Goal: Navigation & Orientation: Understand site structure

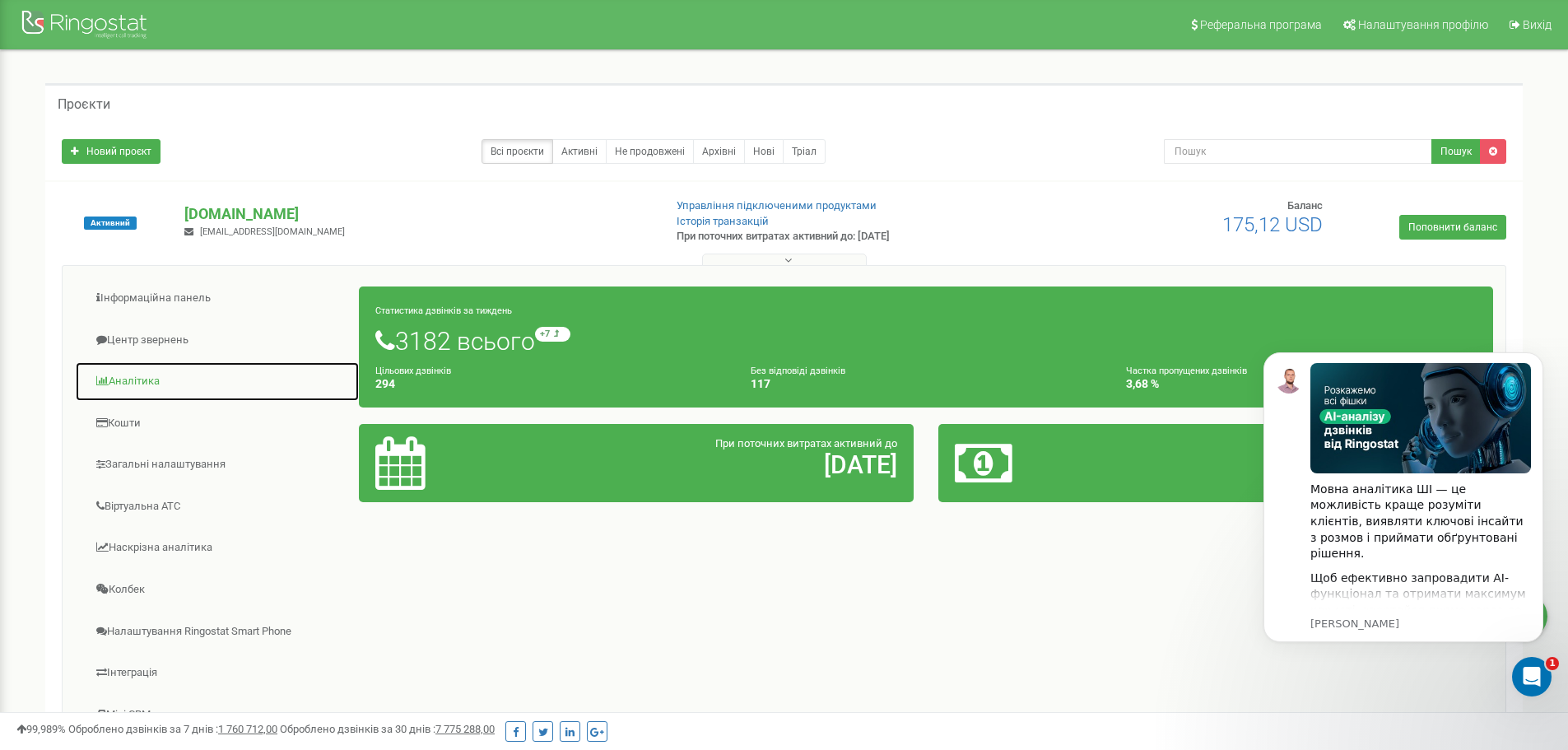
click at [134, 380] on link "Аналiтика" at bounding box center [217, 382] width 285 height 40
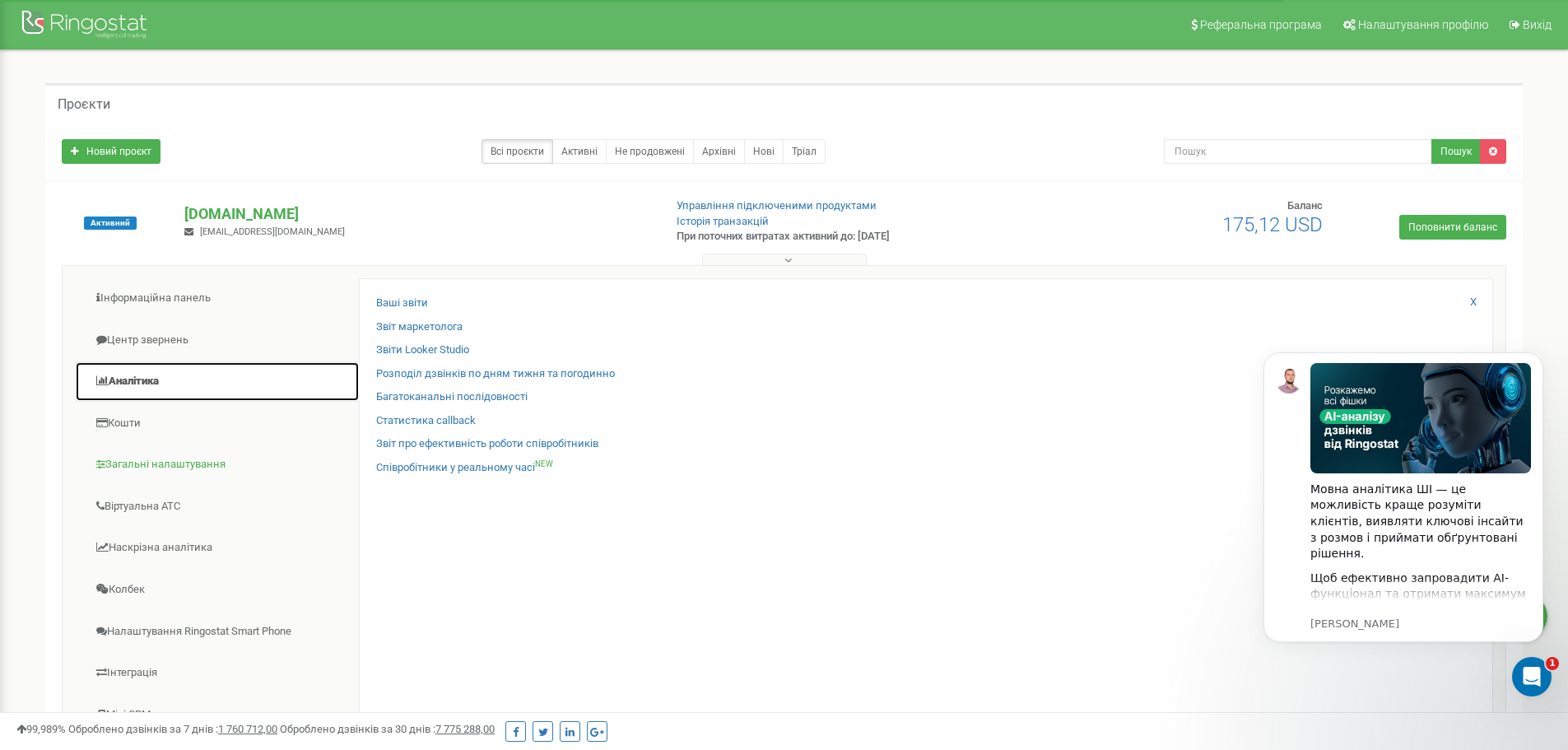
scroll to position [164, 0]
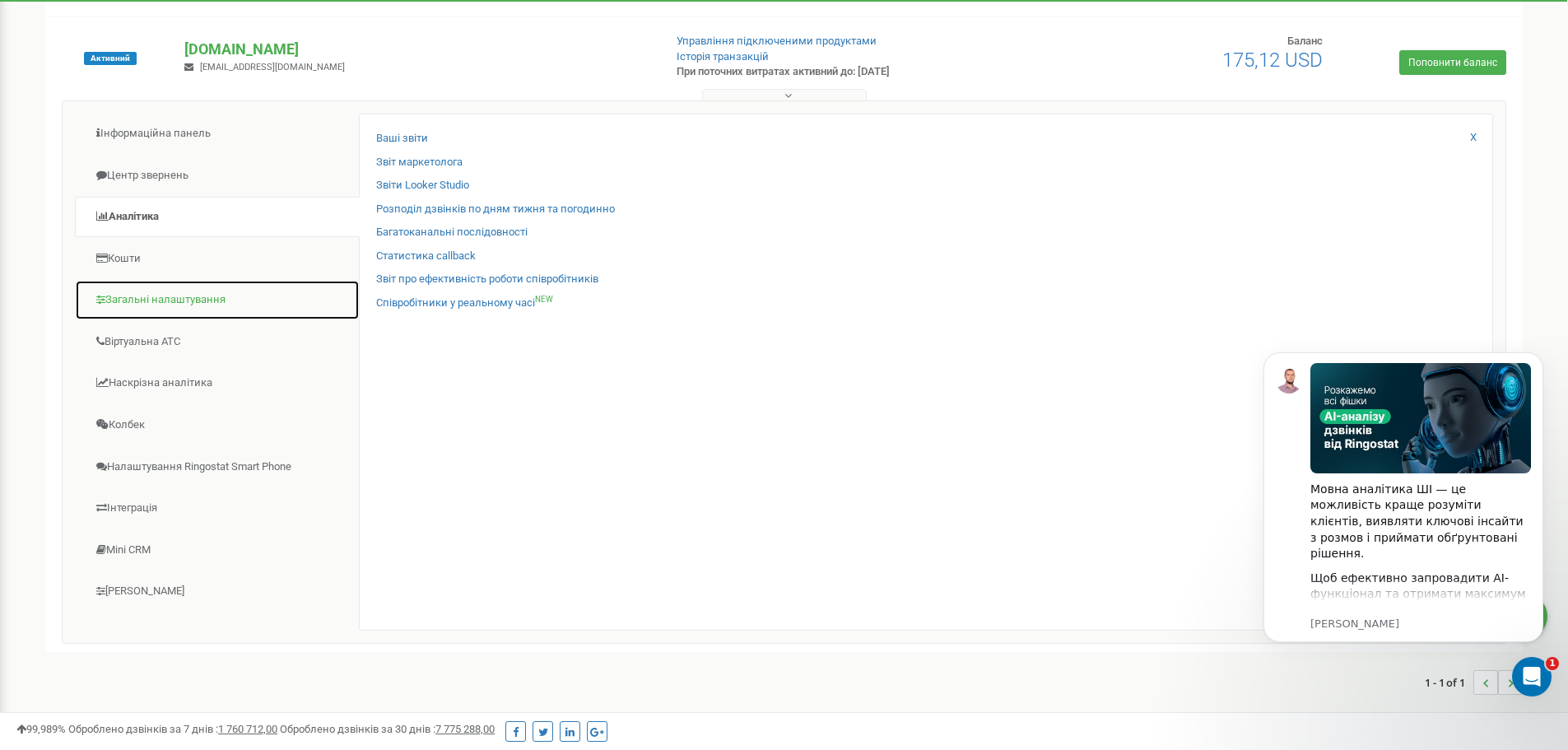
click at [160, 309] on link "Загальні налаштування" at bounding box center [217, 300] width 285 height 40
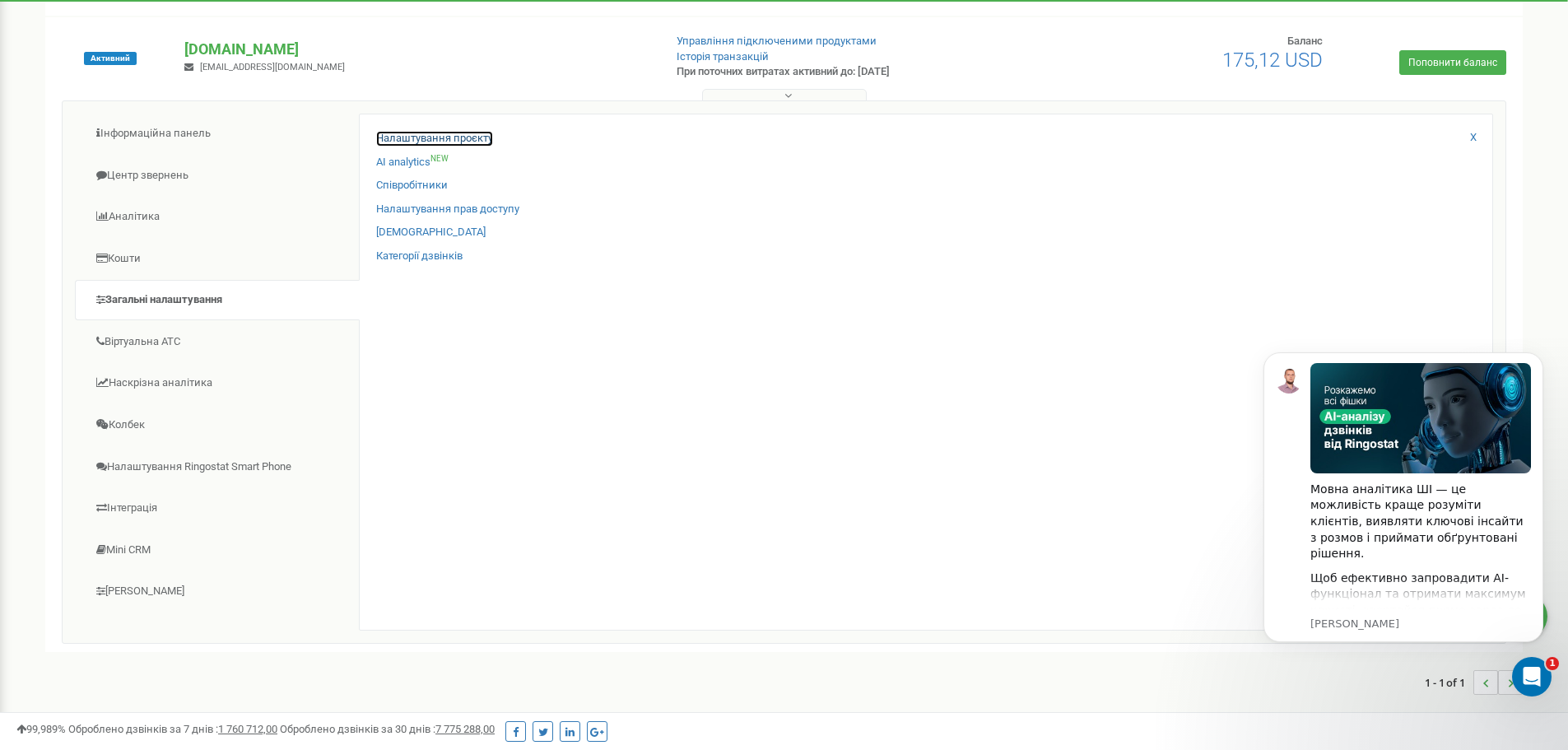
click at [435, 133] on link "Налаштування проєкту" at bounding box center [434, 139] width 117 height 16
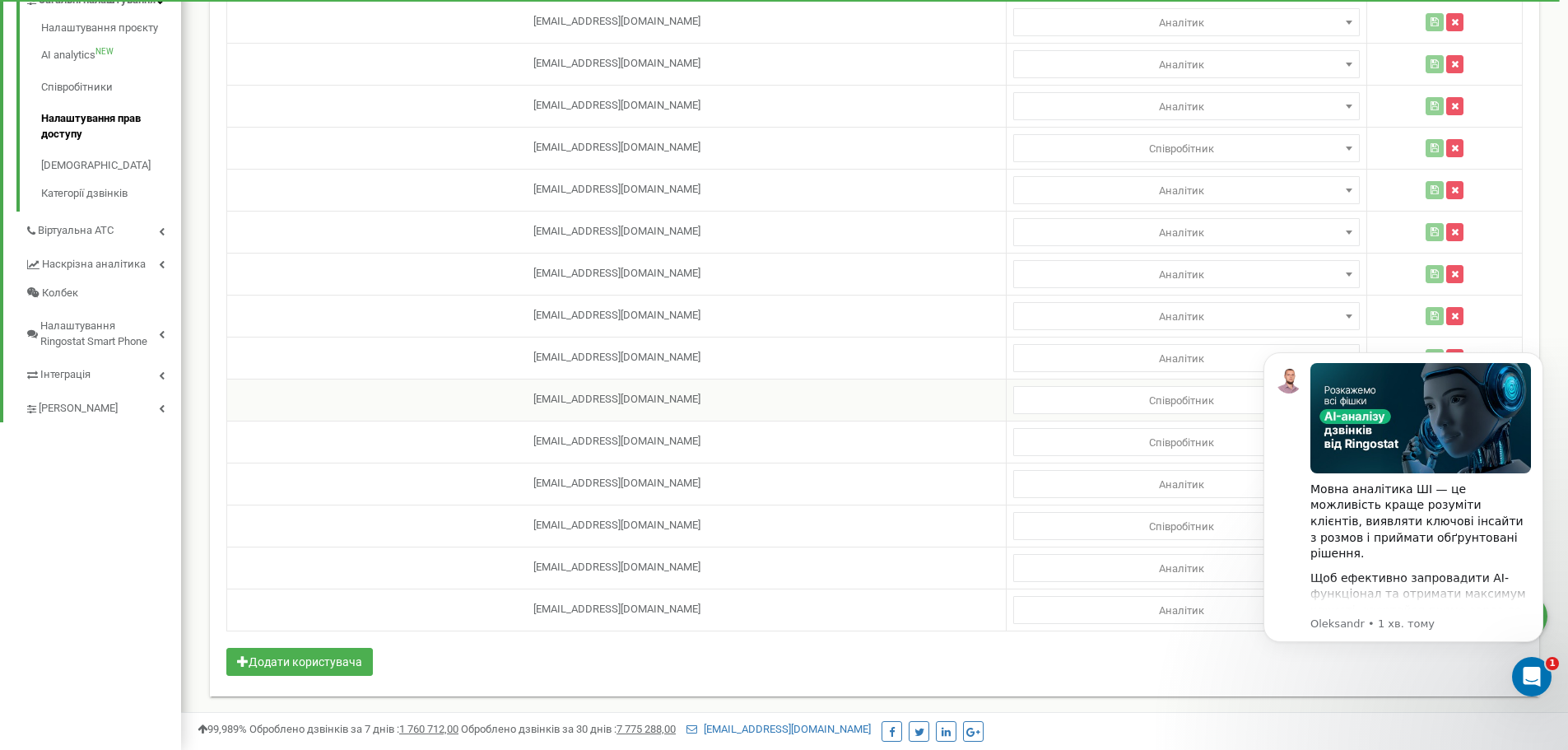
scroll to position [343, 0]
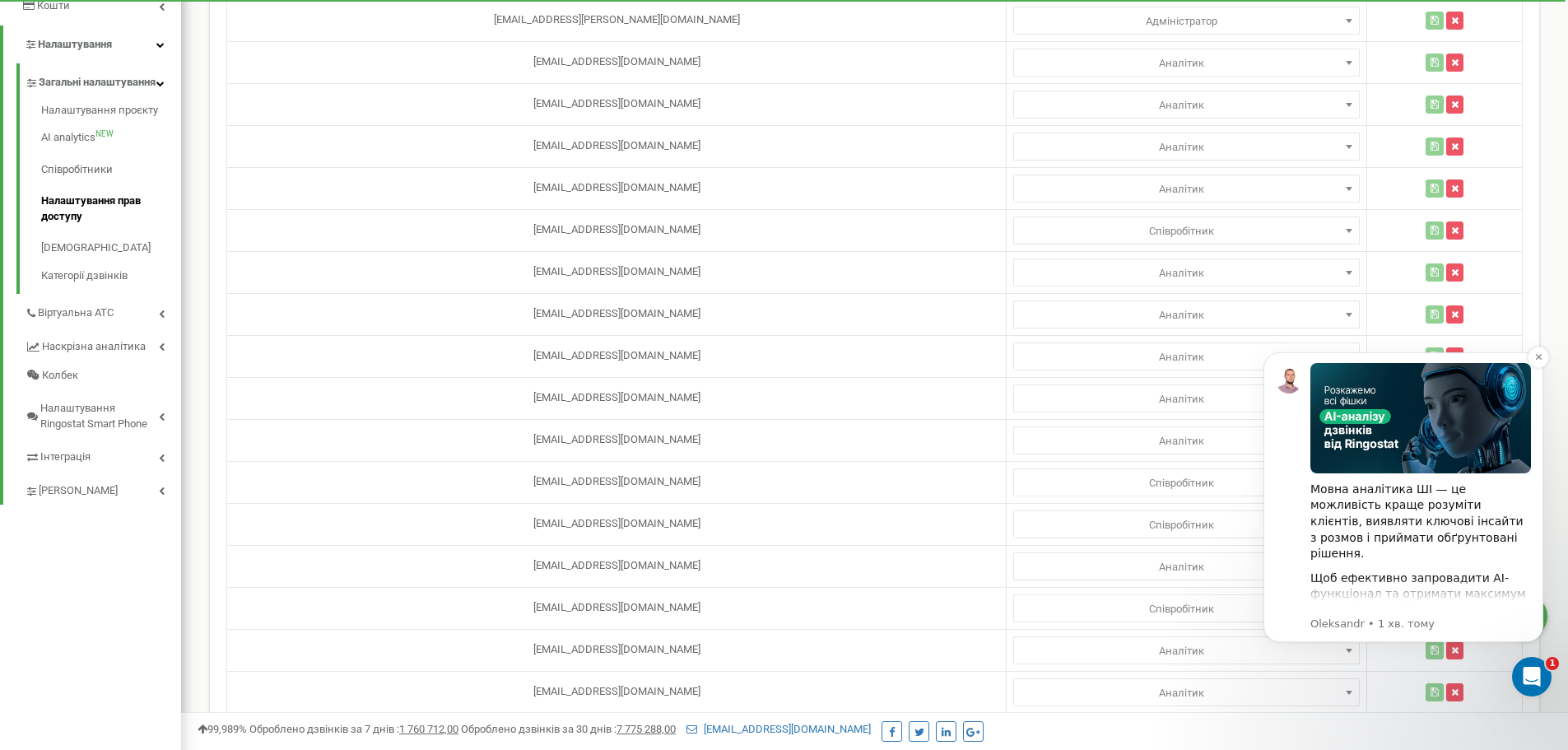
click at [1303, 412] on div "Мовна аналітика ШІ — це можливість краще розуміти клієнтів, виявляти ключові ін…" at bounding box center [1404, 497] width 255 height 268
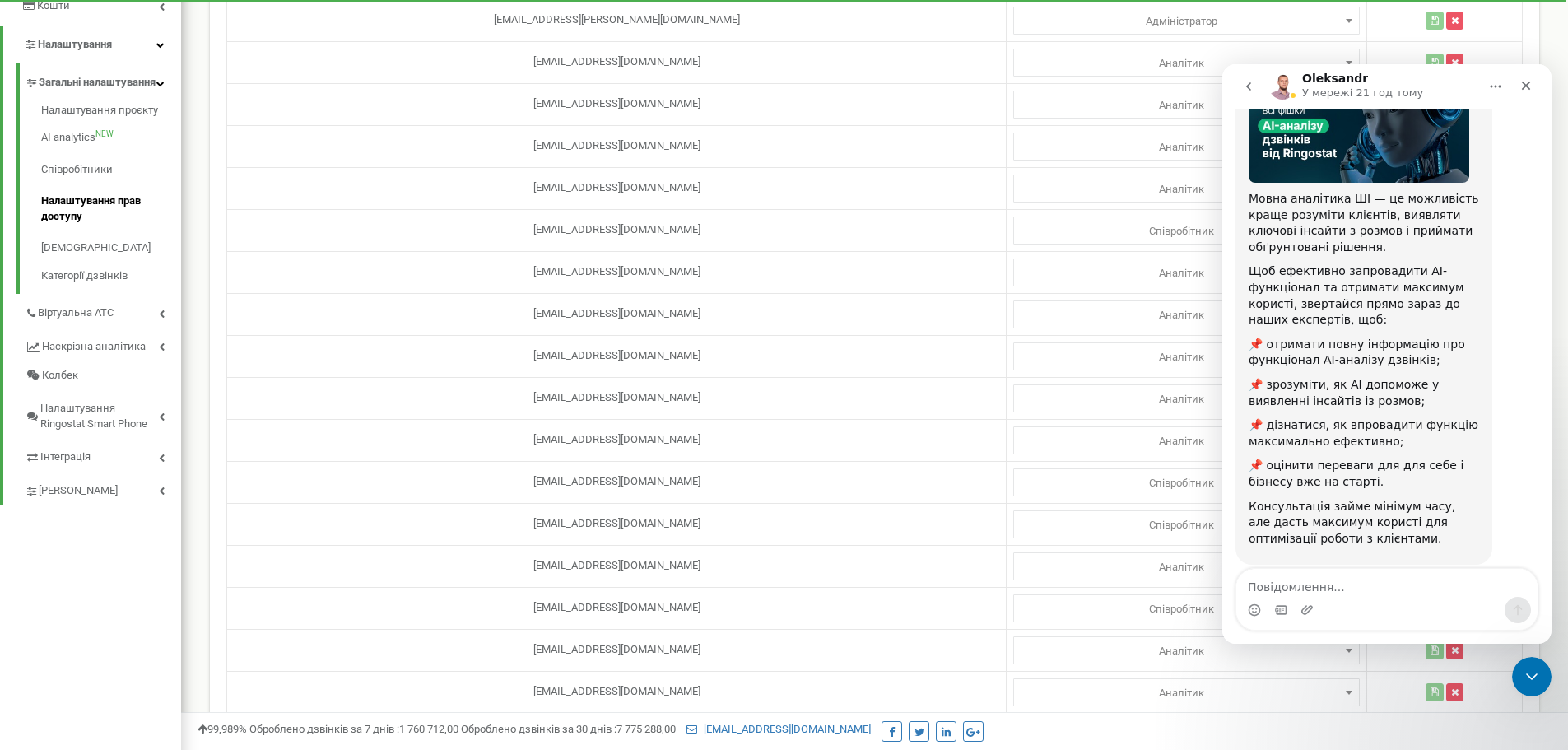
scroll to position [162, 0]
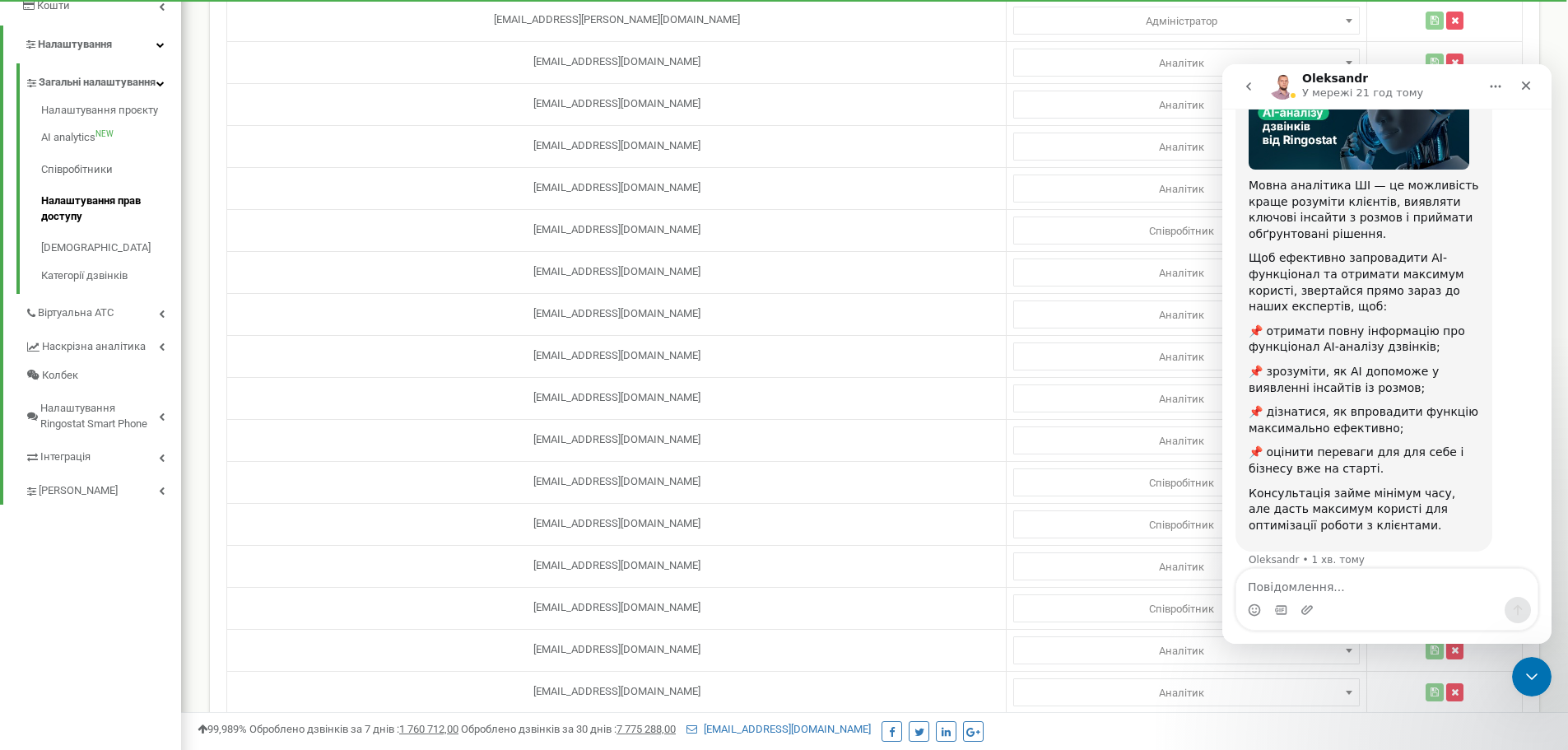
click at [1251, 88] on icon "go back" at bounding box center [1248, 86] width 13 height 13
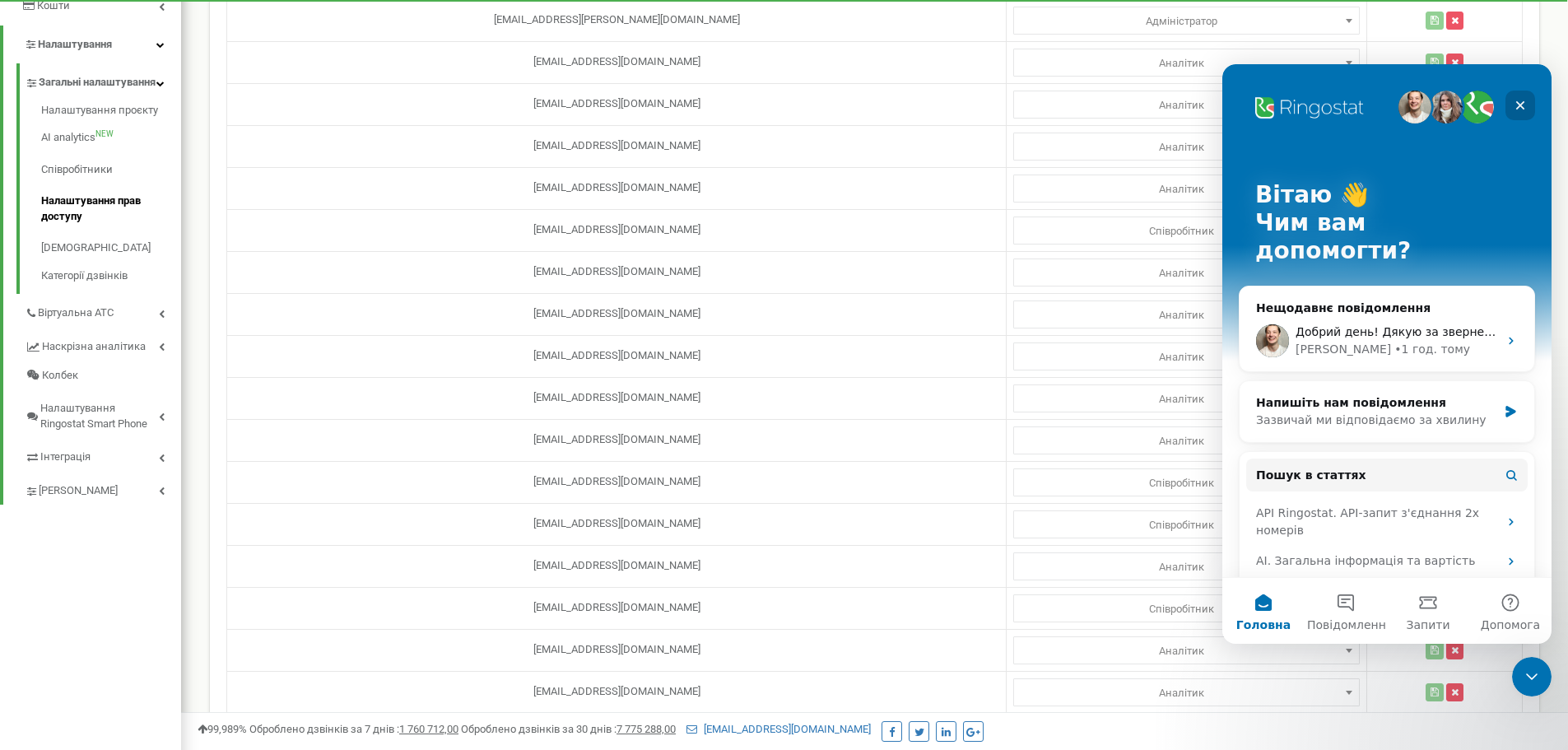
click at [1528, 106] on div "Закрити" at bounding box center [1521, 106] width 30 height 30
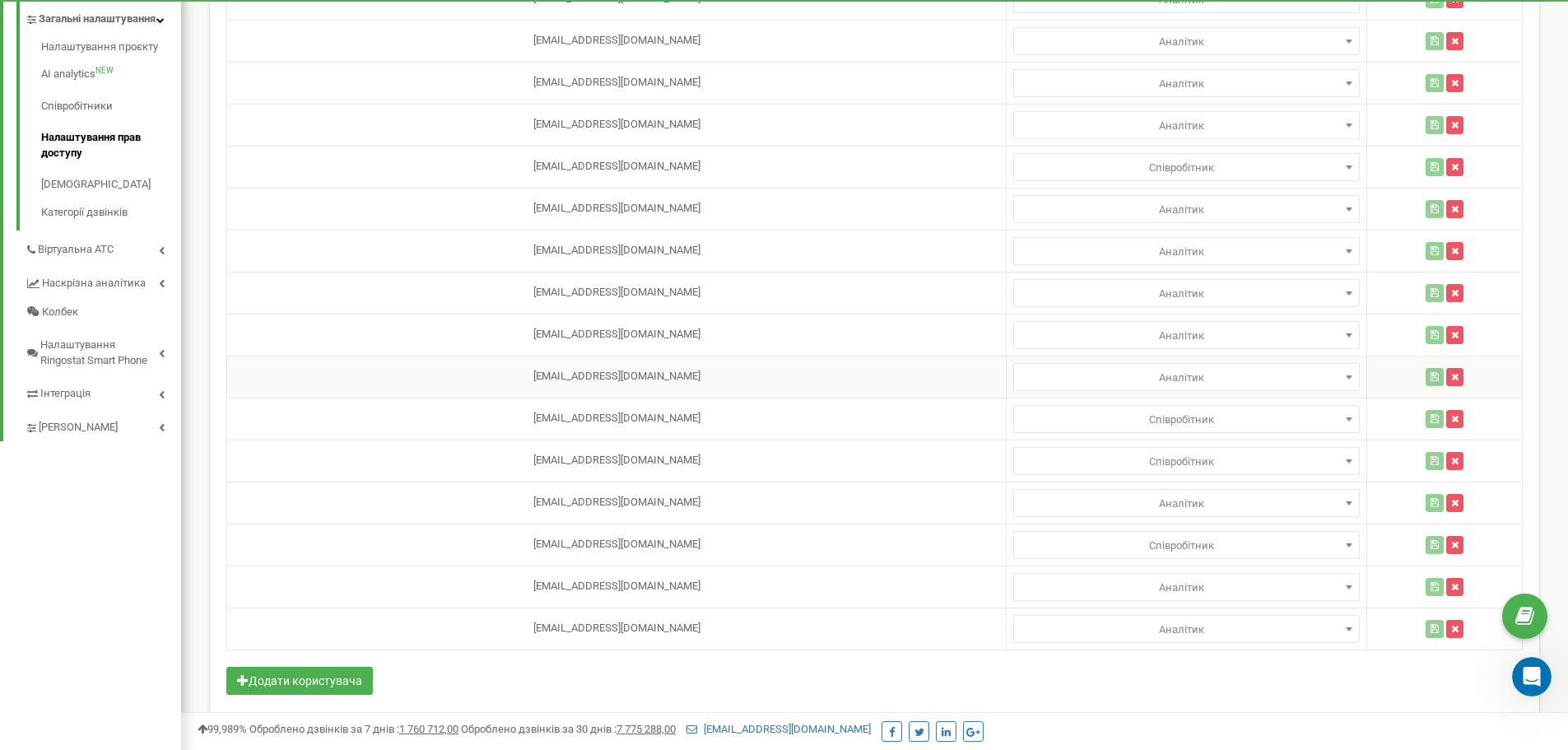
scroll to position [425, 0]
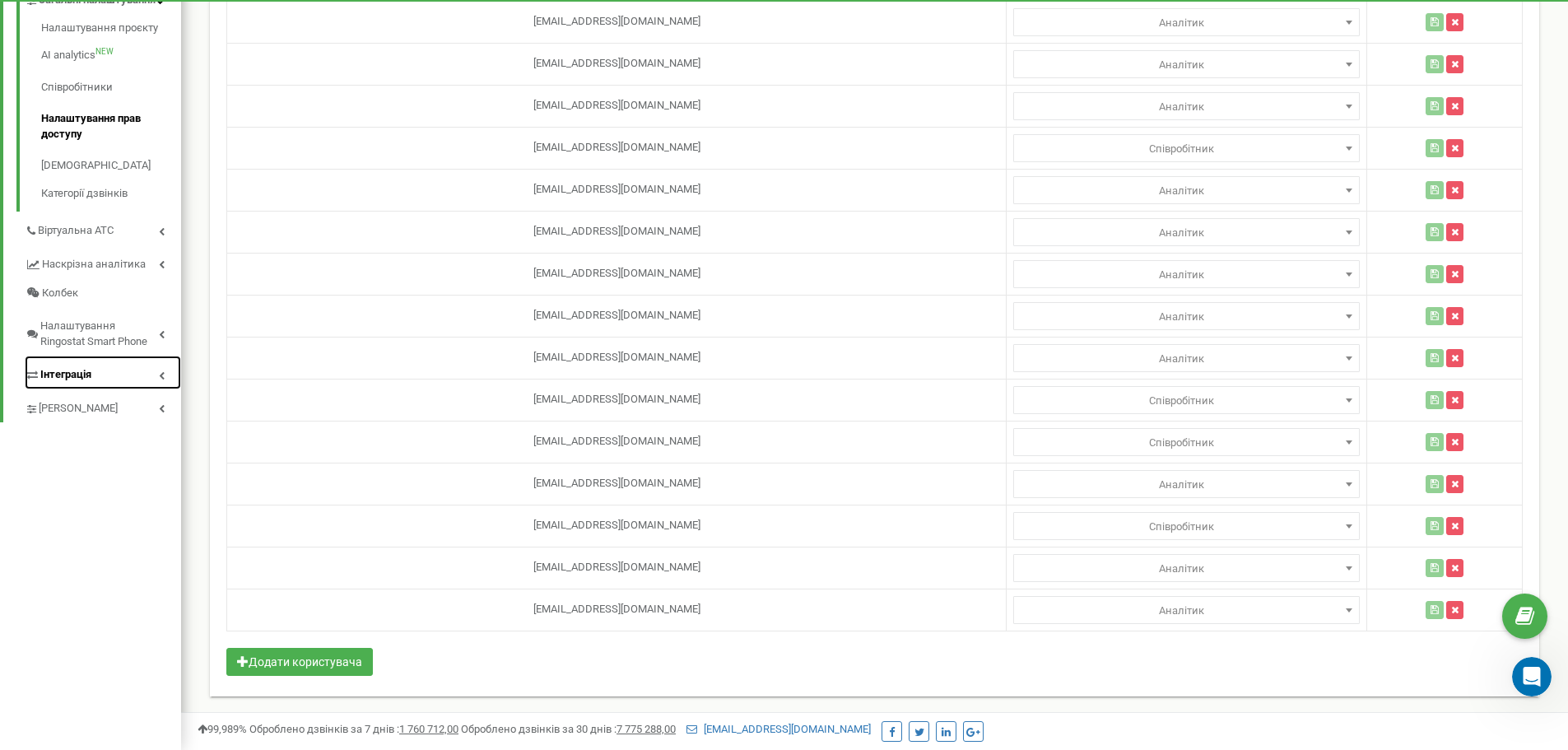
click at [47, 382] on span "Інтеграція" at bounding box center [66, 375] width 51 height 16
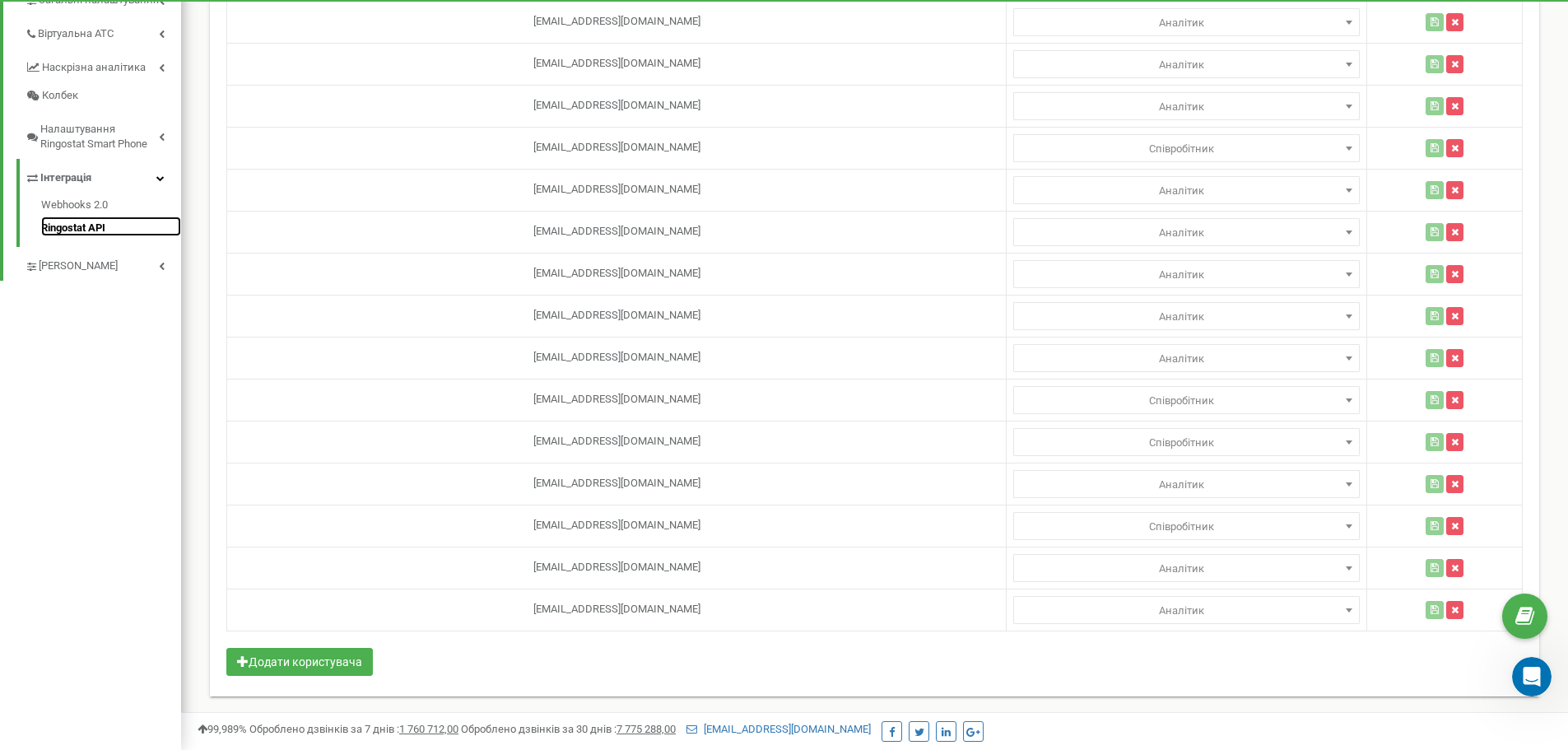
click at [81, 227] on link "Ringostat API" at bounding box center [111, 226] width 140 height 19
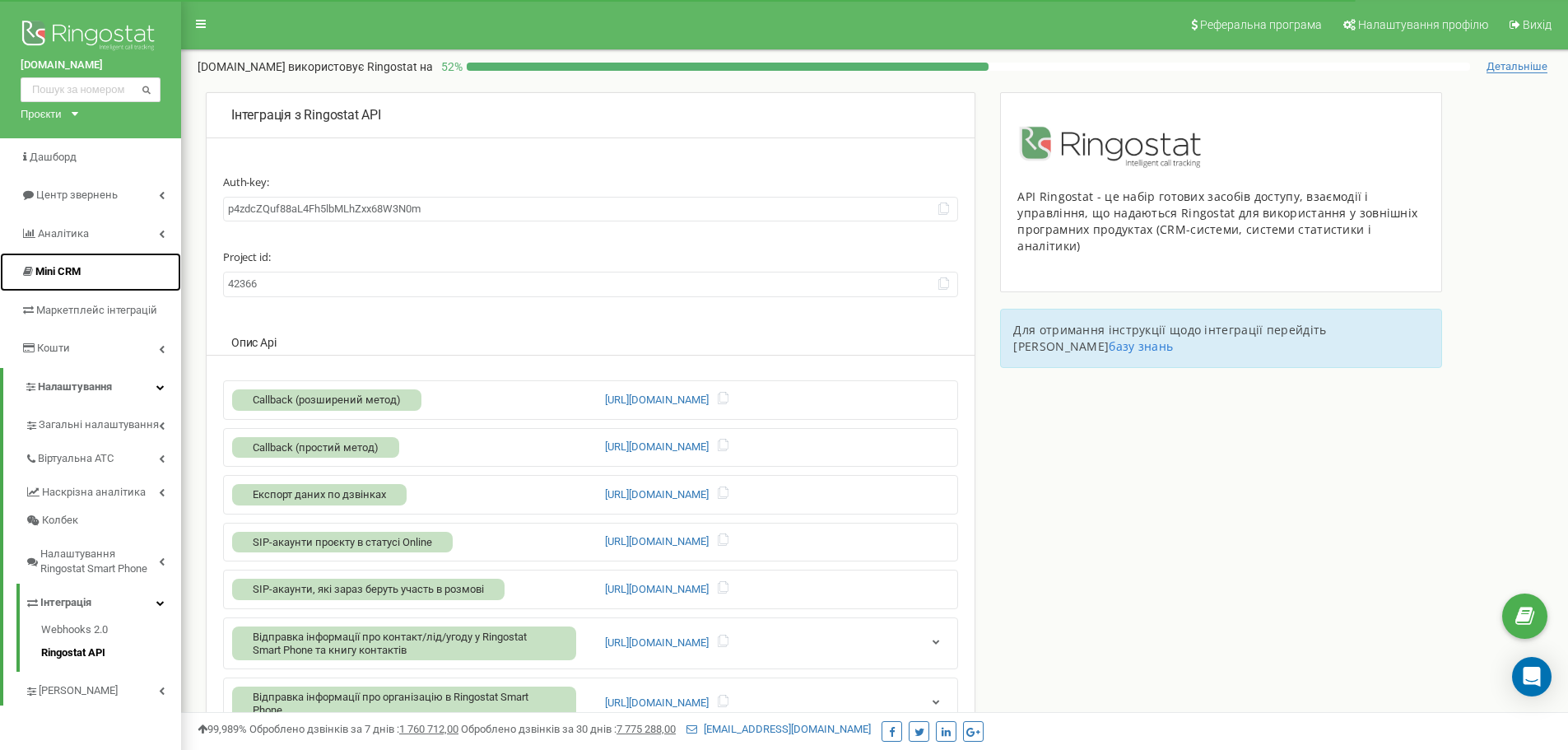
click at [65, 268] on span "Mini CRM" at bounding box center [58, 272] width 46 height 12
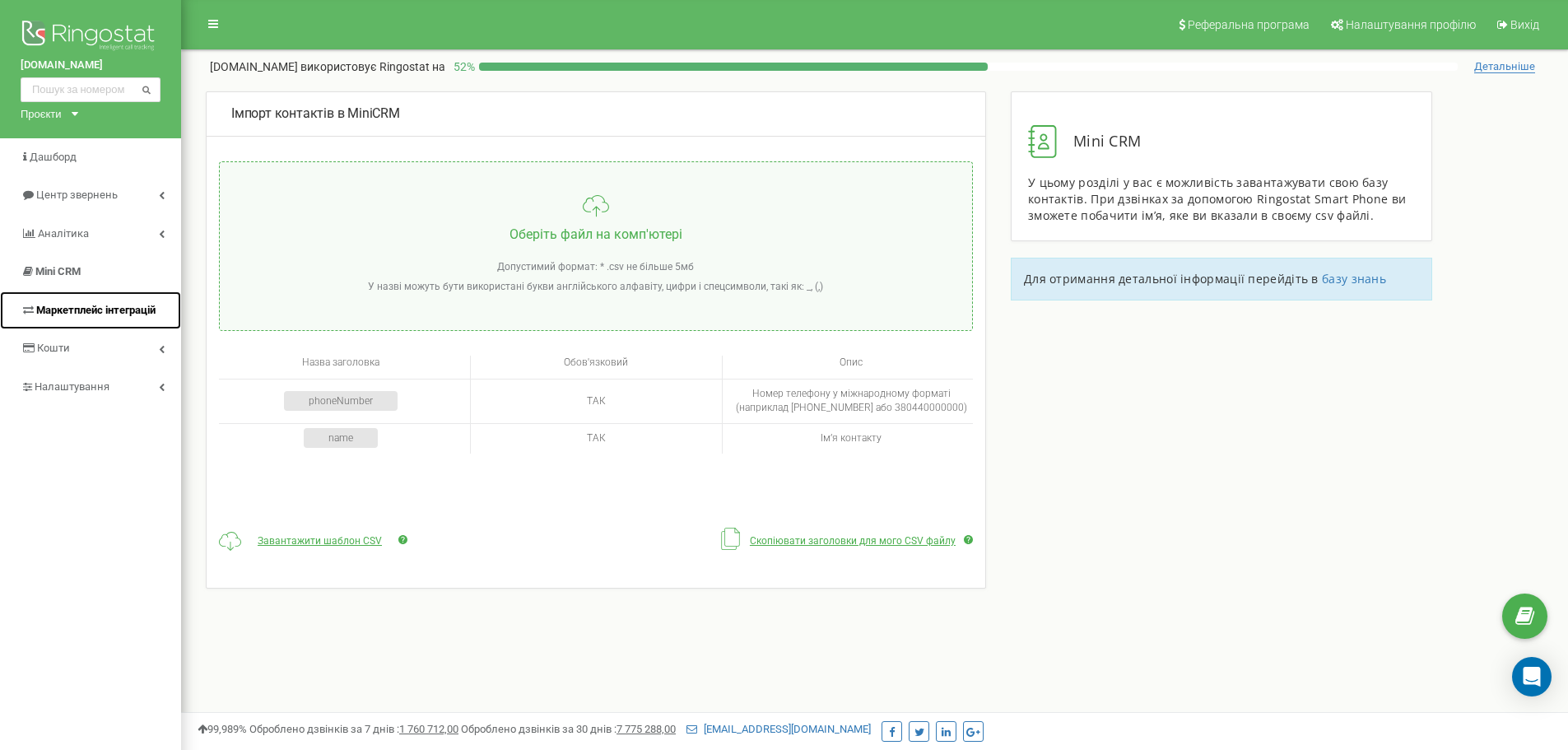
click at [71, 305] on span "Маркетплейс інтеграцій" at bounding box center [96, 310] width 120 height 12
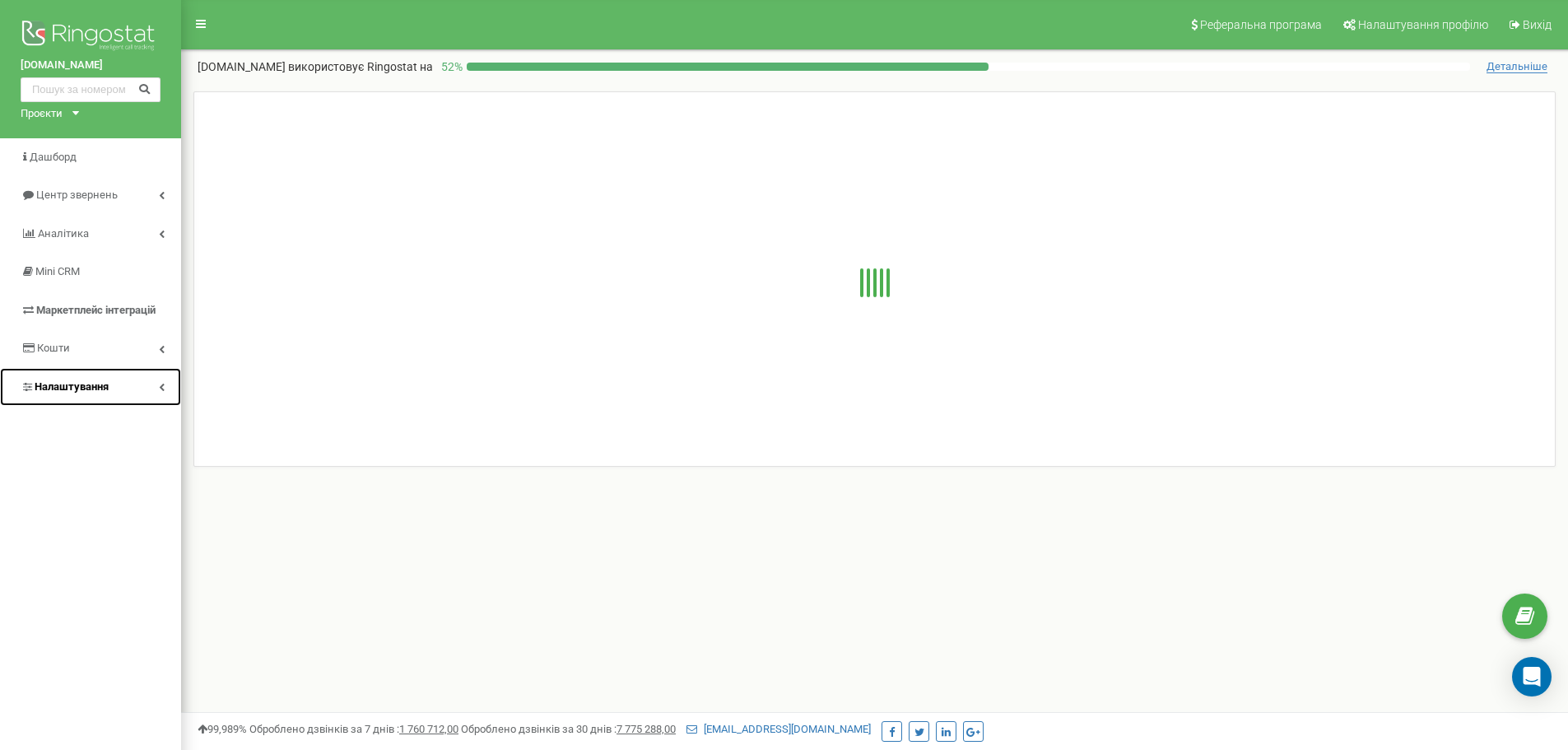
click at [85, 385] on span "Налаштування" at bounding box center [71, 387] width 74 height 12
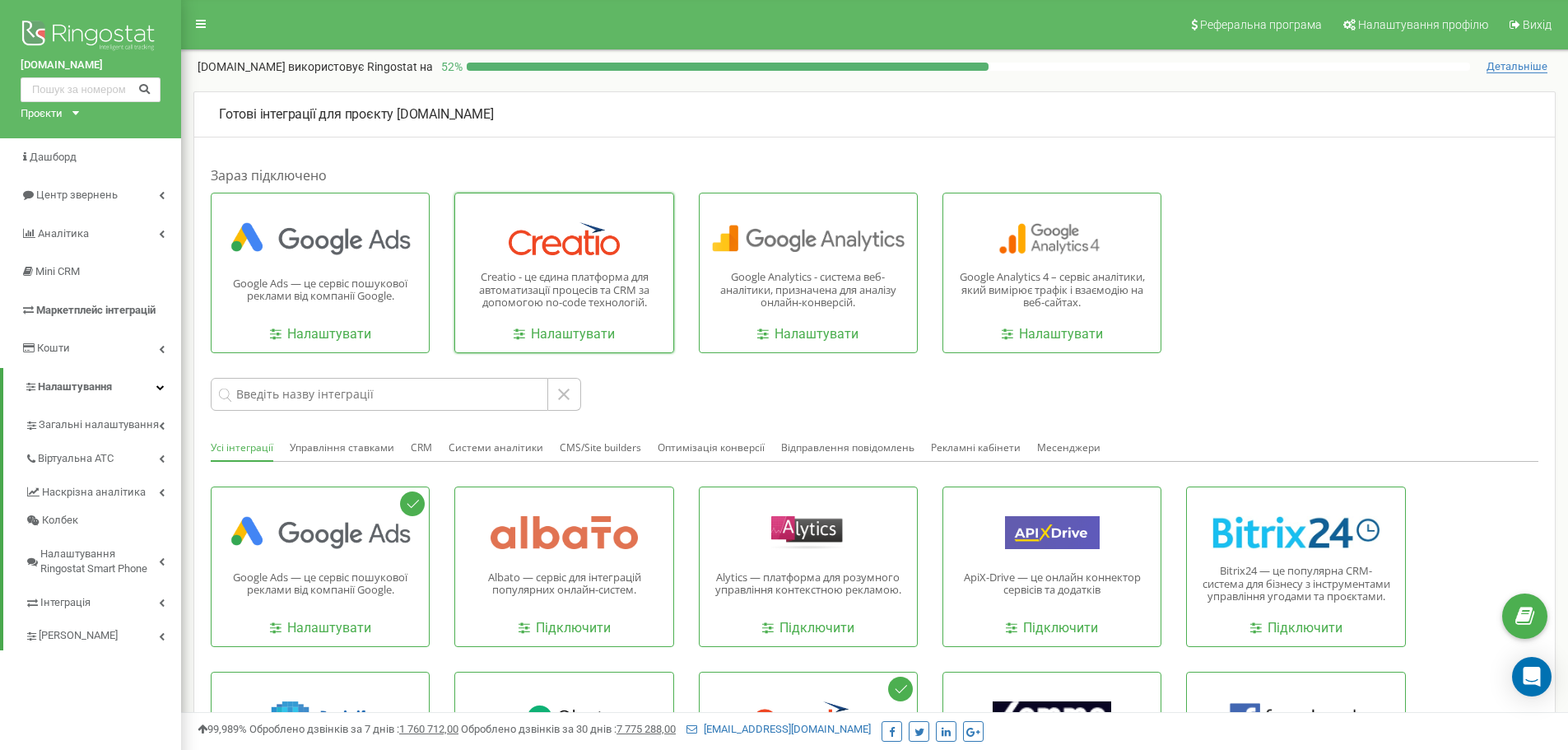
click at [592, 250] on div at bounding box center [563, 238] width 192 height 33
click at [573, 326] on link "Налаштувати" at bounding box center [563, 335] width 101 height 19
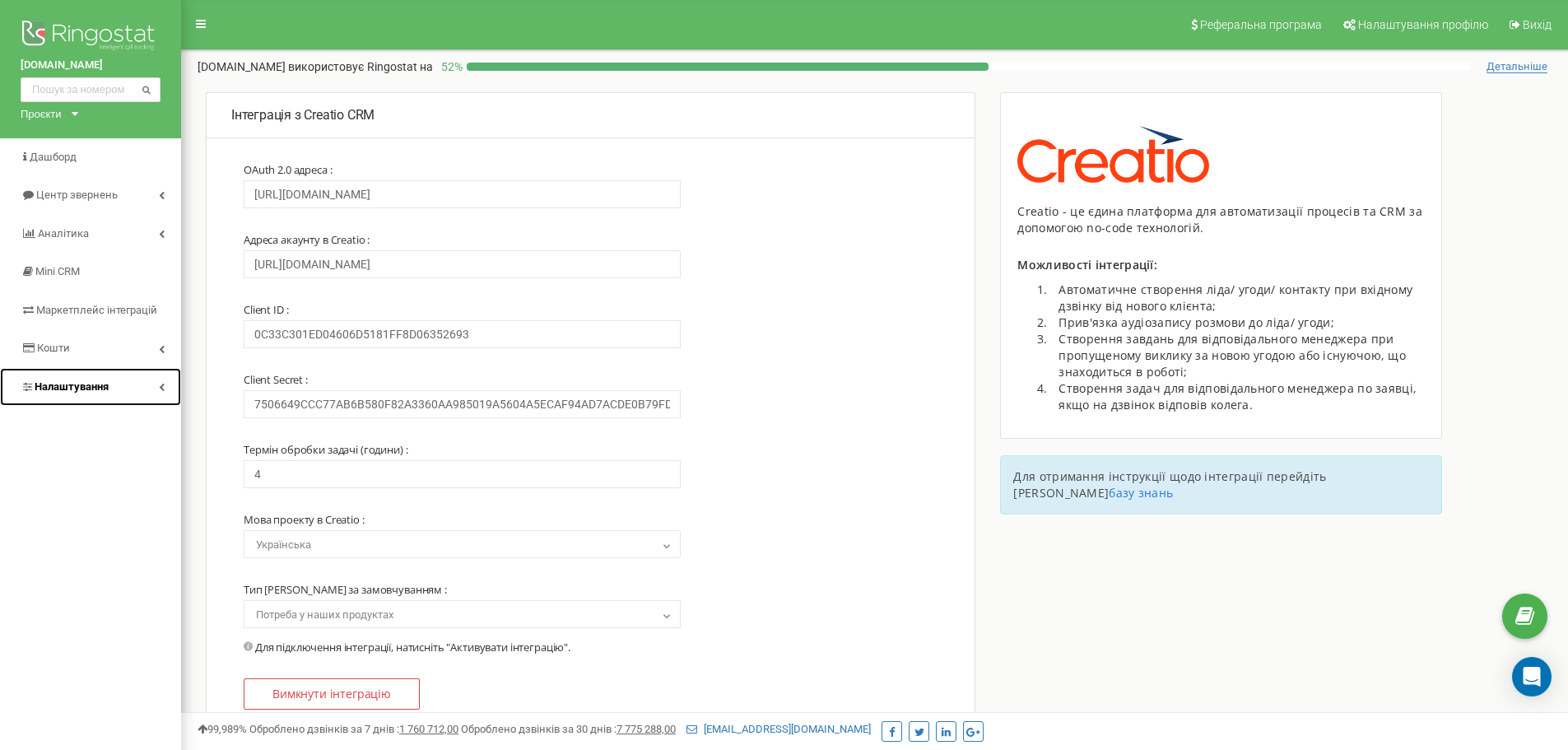
click at [77, 387] on span "Налаштування" at bounding box center [71, 387] width 74 height 12
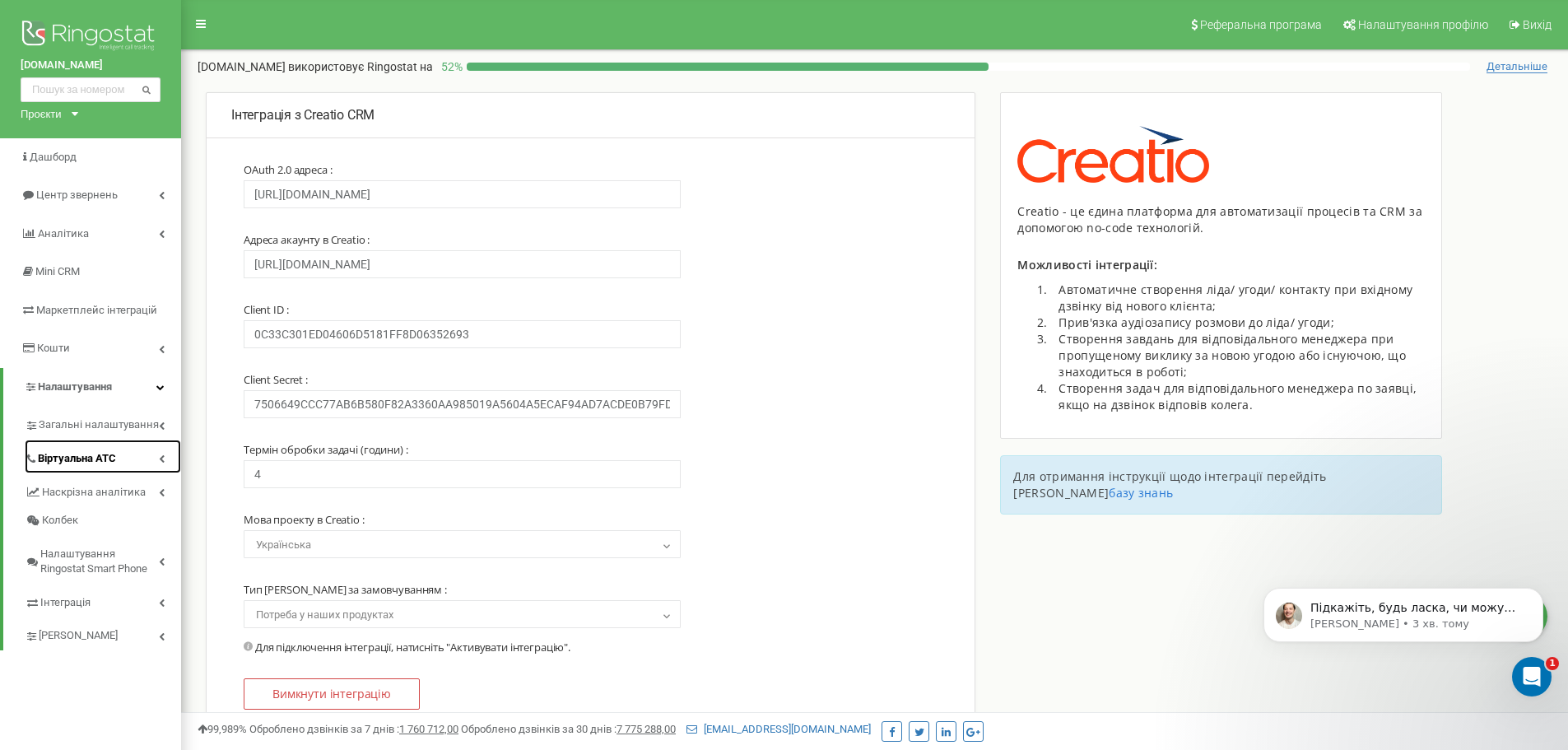
click at [86, 457] on span "Віртуальна АТС" at bounding box center [76, 459] width 78 height 16
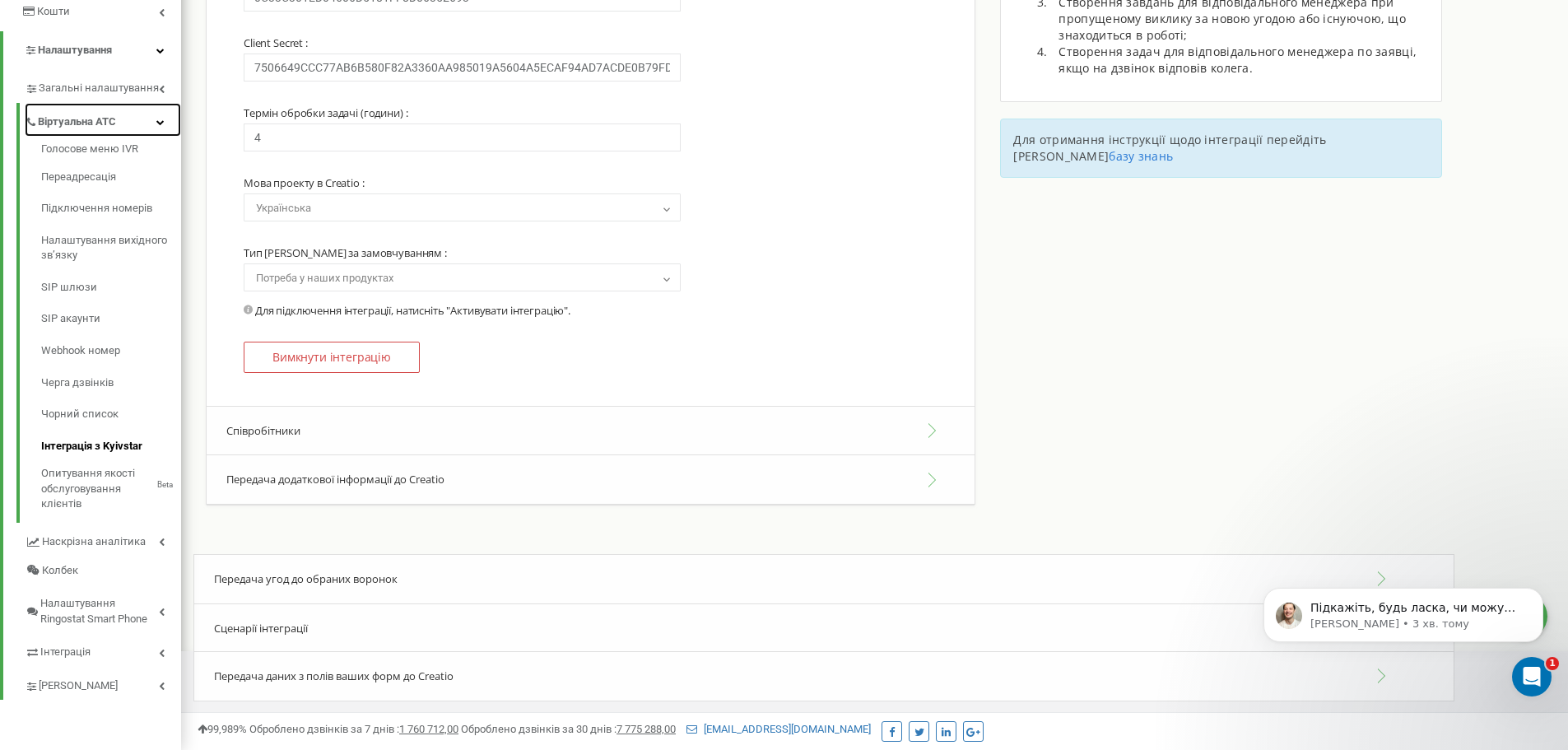
scroll to position [338, 0]
click at [159, 87] on icon at bounding box center [162, 88] width 6 height 8
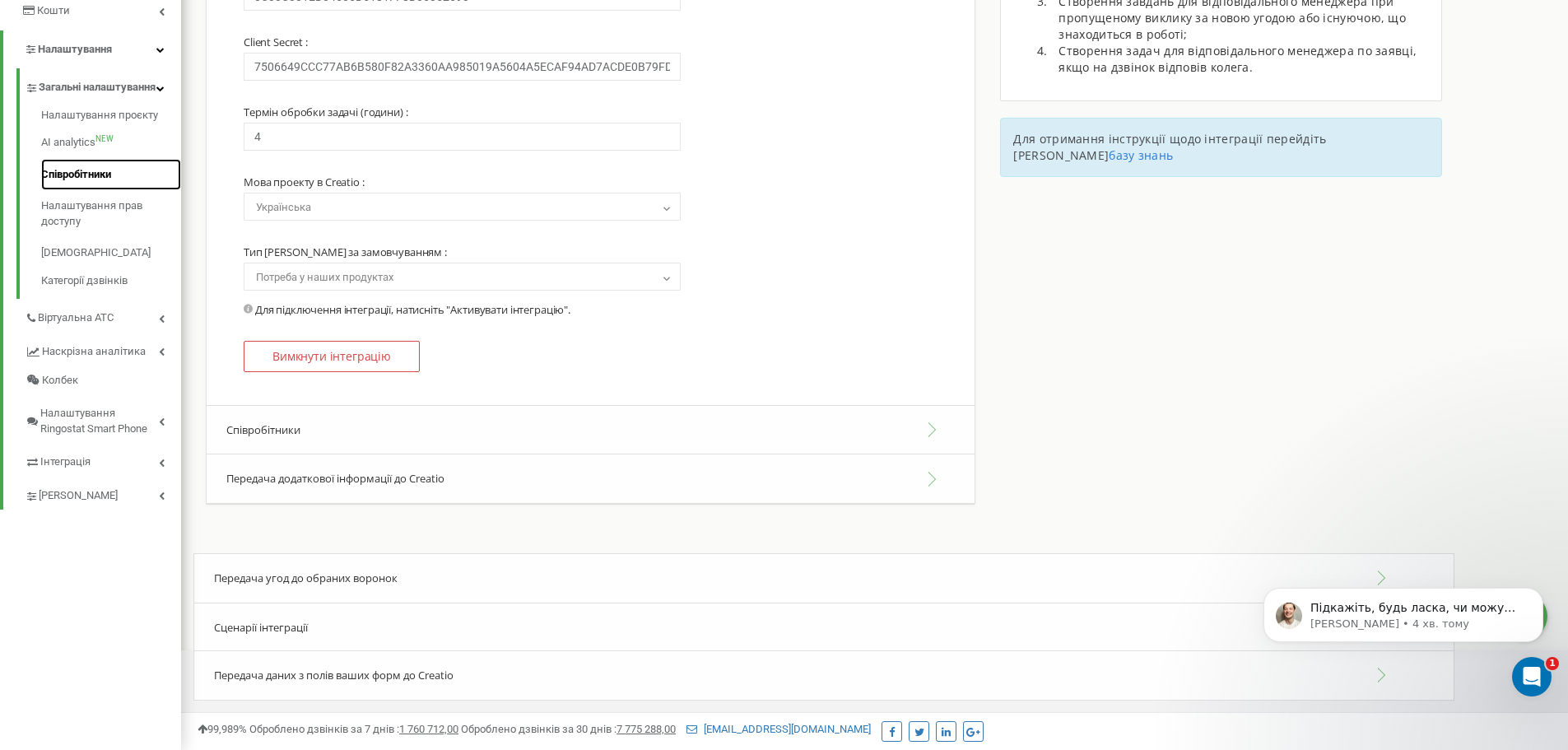
click at [84, 184] on link "Співробітники" at bounding box center [111, 175] width 140 height 33
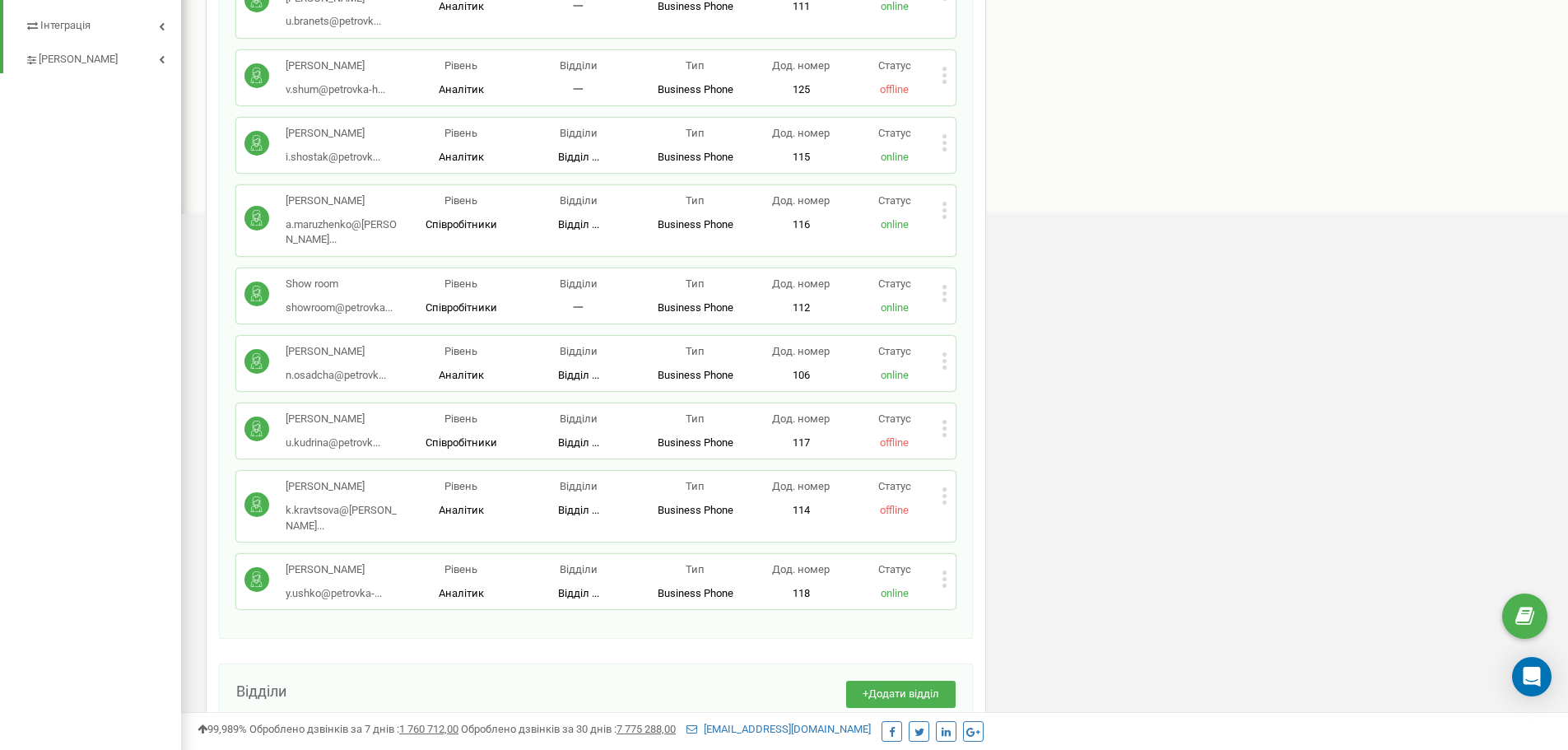
scroll to position [379, 0]
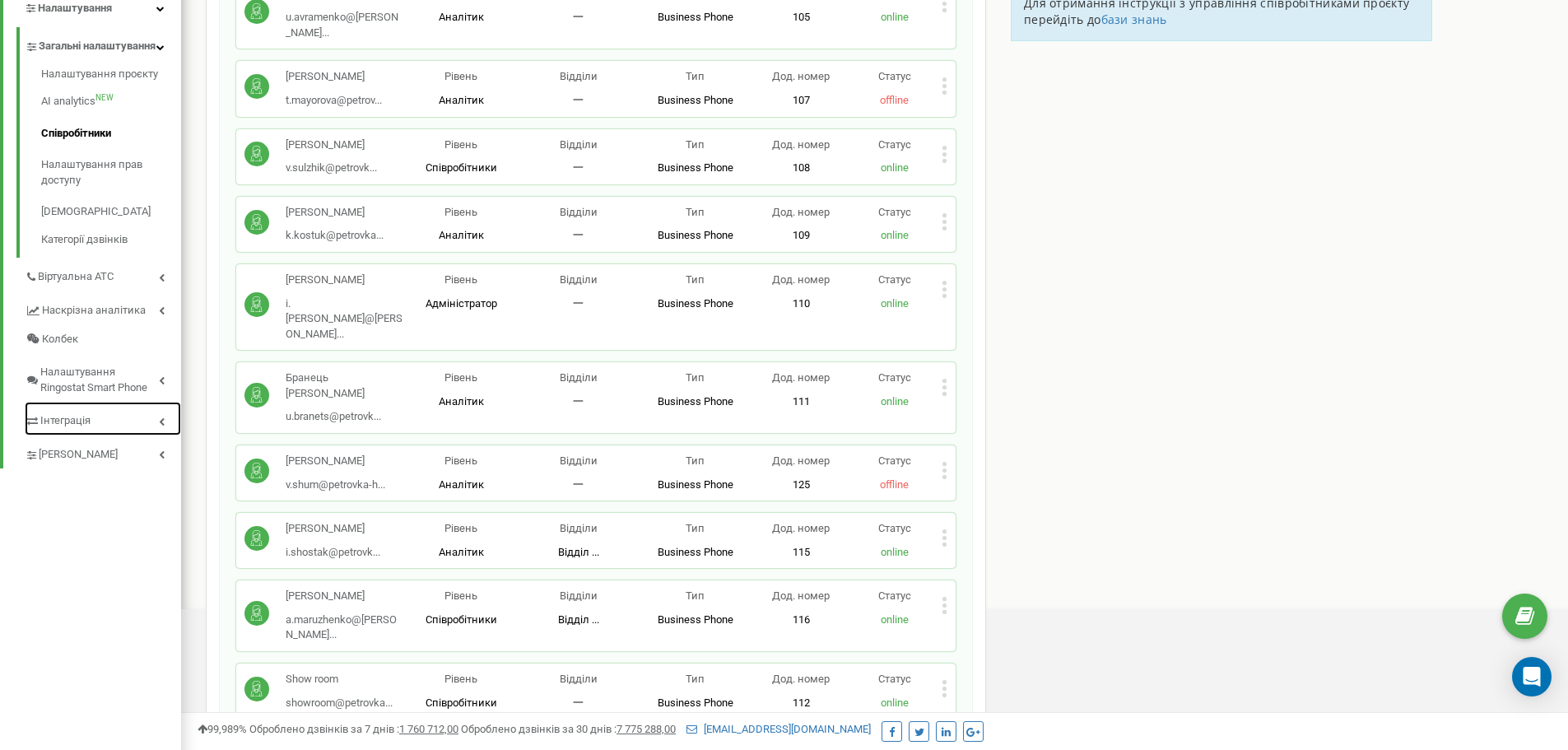
click at [80, 429] on span "Інтеграція" at bounding box center [65, 421] width 50 height 16
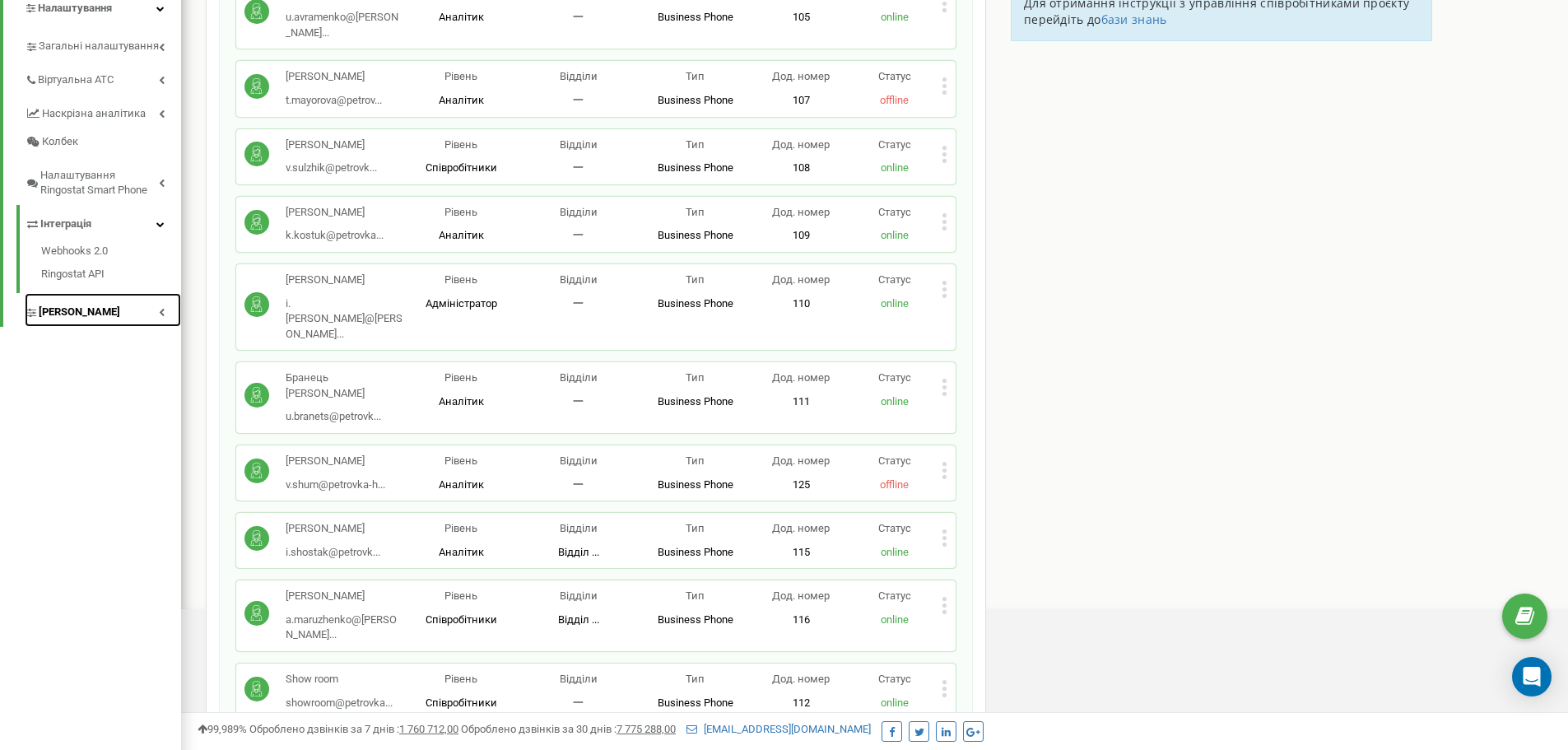
click at [88, 313] on span "[PERSON_NAME]" at bounding box center [79, 313] width 82 height 16
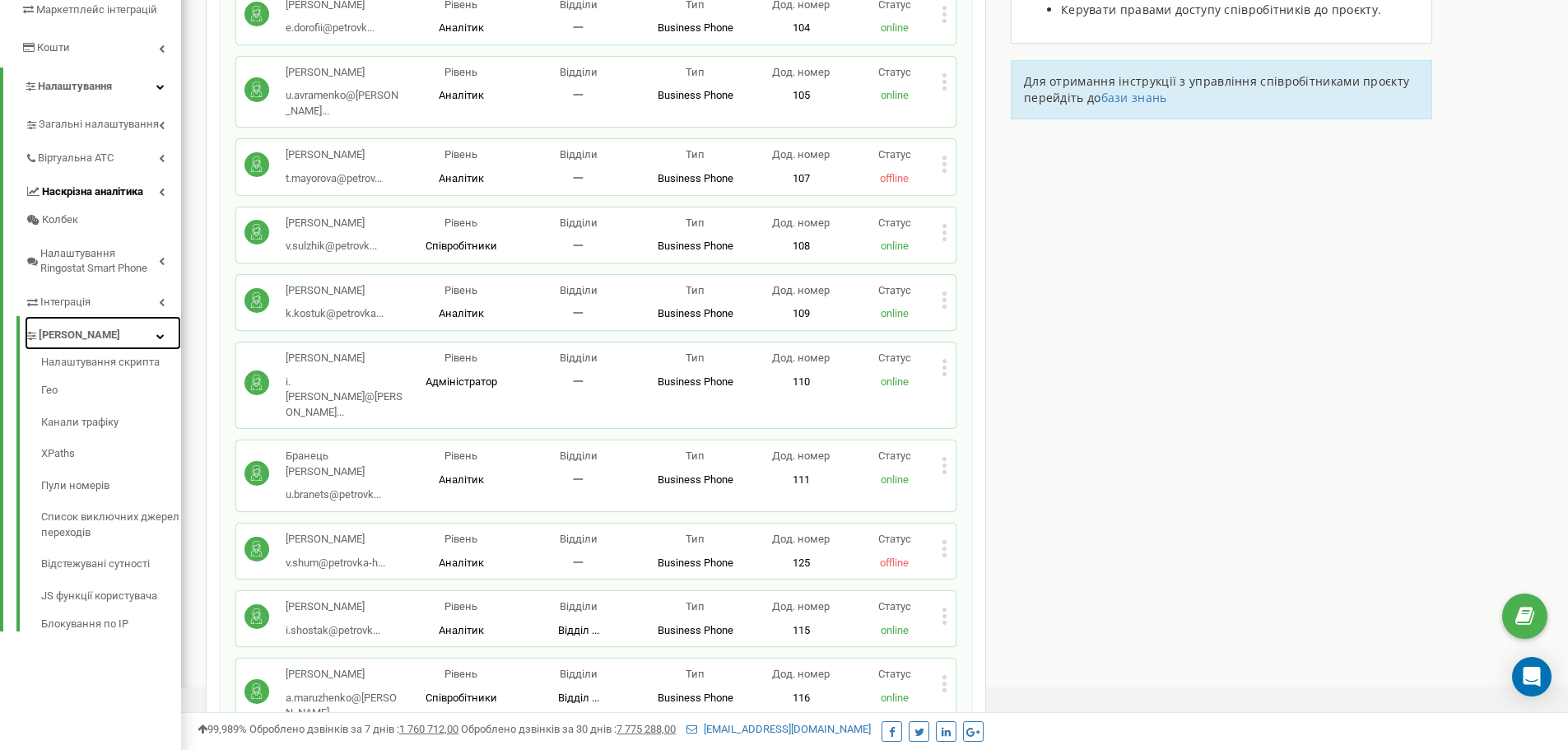
scroll to position [0, 0]
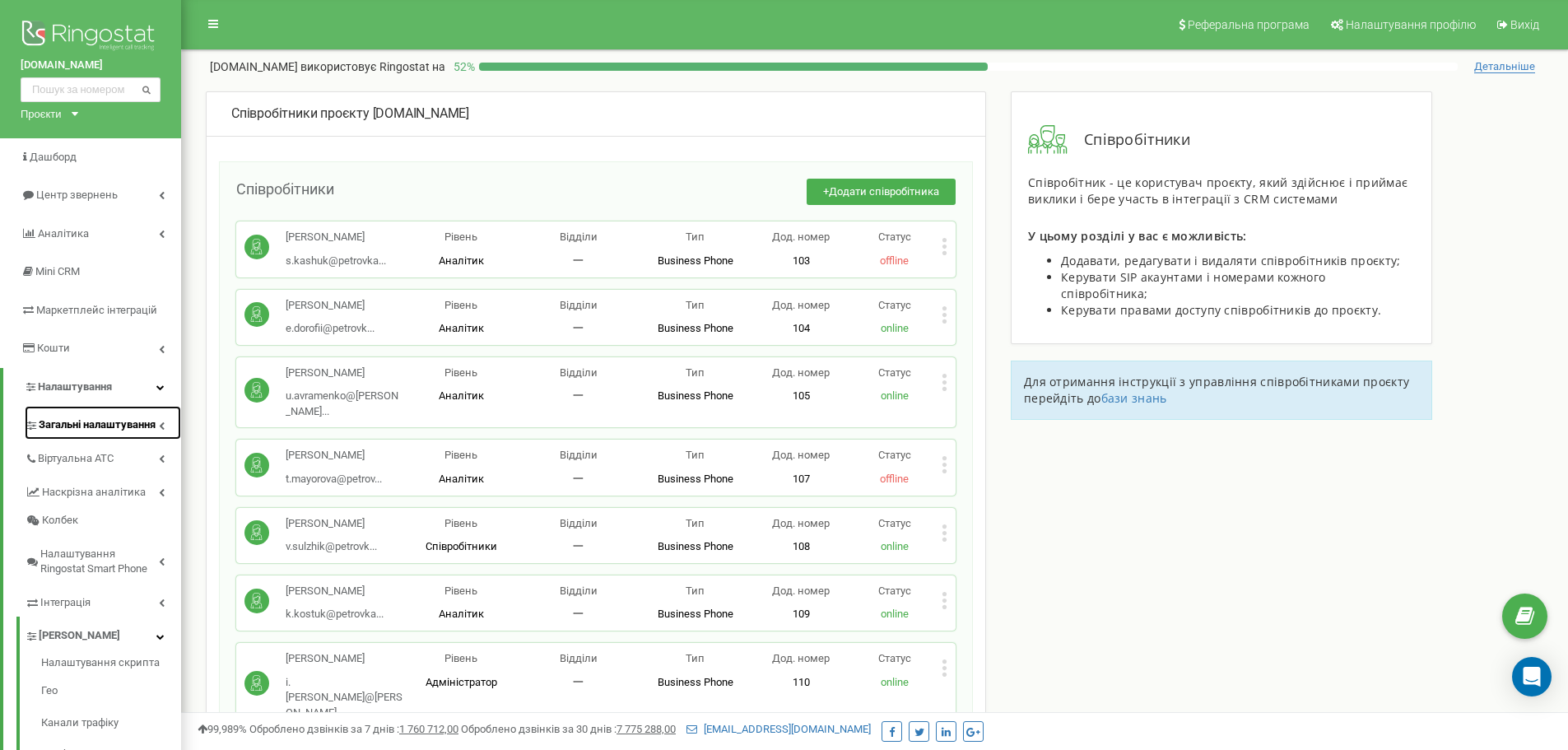
click at [135, 427] on span "Загальні налаштування" at bounding box center [97, 426] width 117 height 16
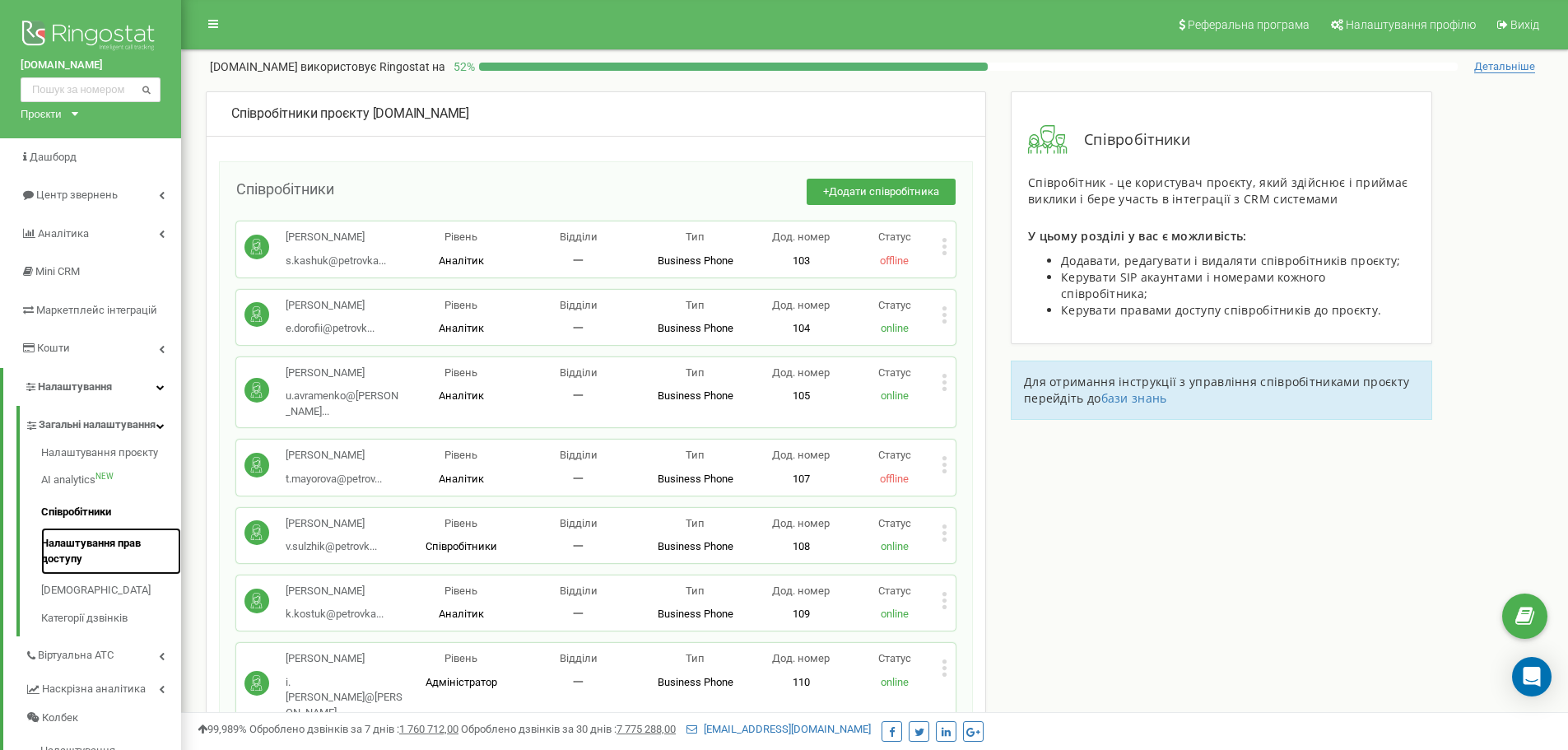
click at [105, 557] on link "Налаштування прав доступу" at bounding box center [111, 550] width 140 height 47
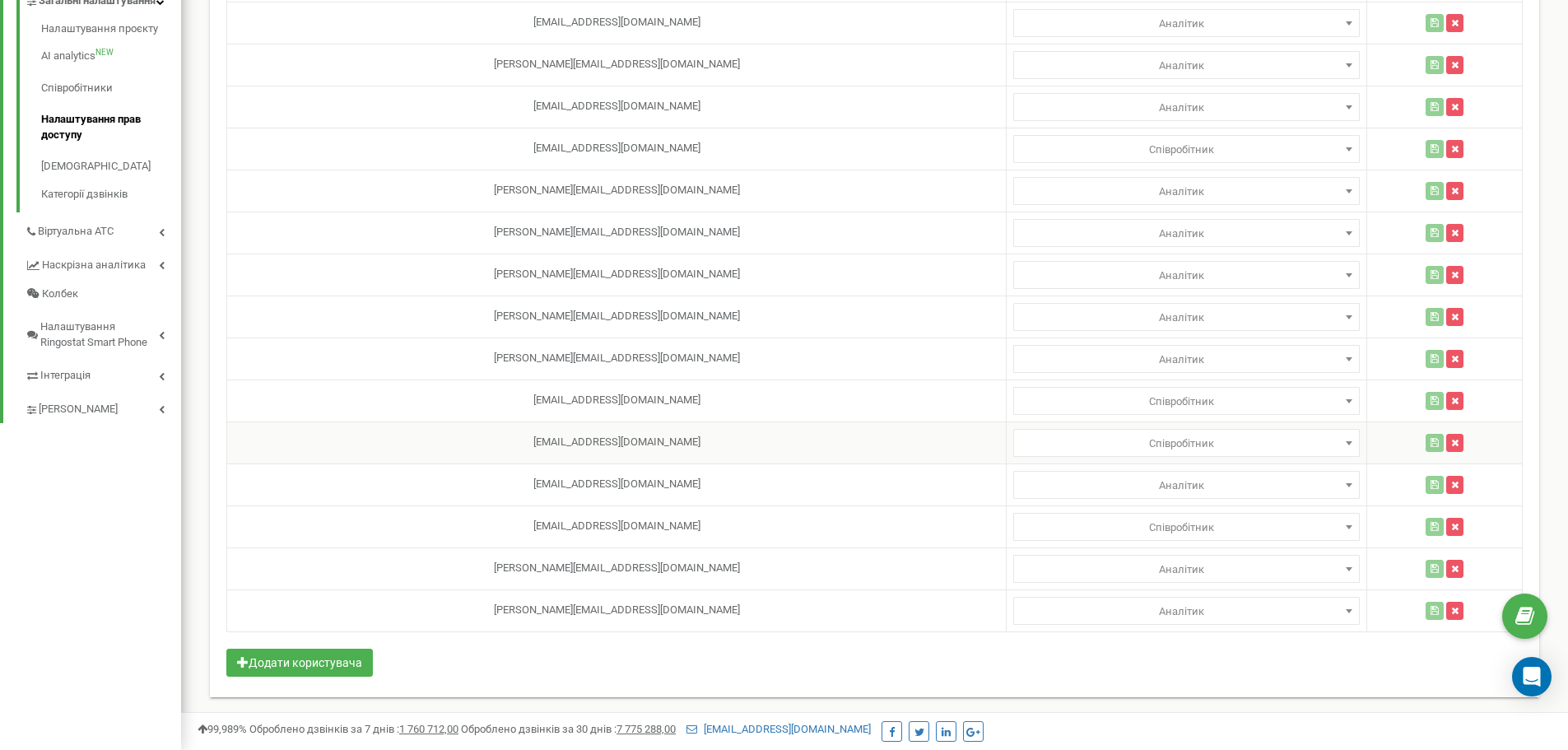
scroll to position [425, 0]
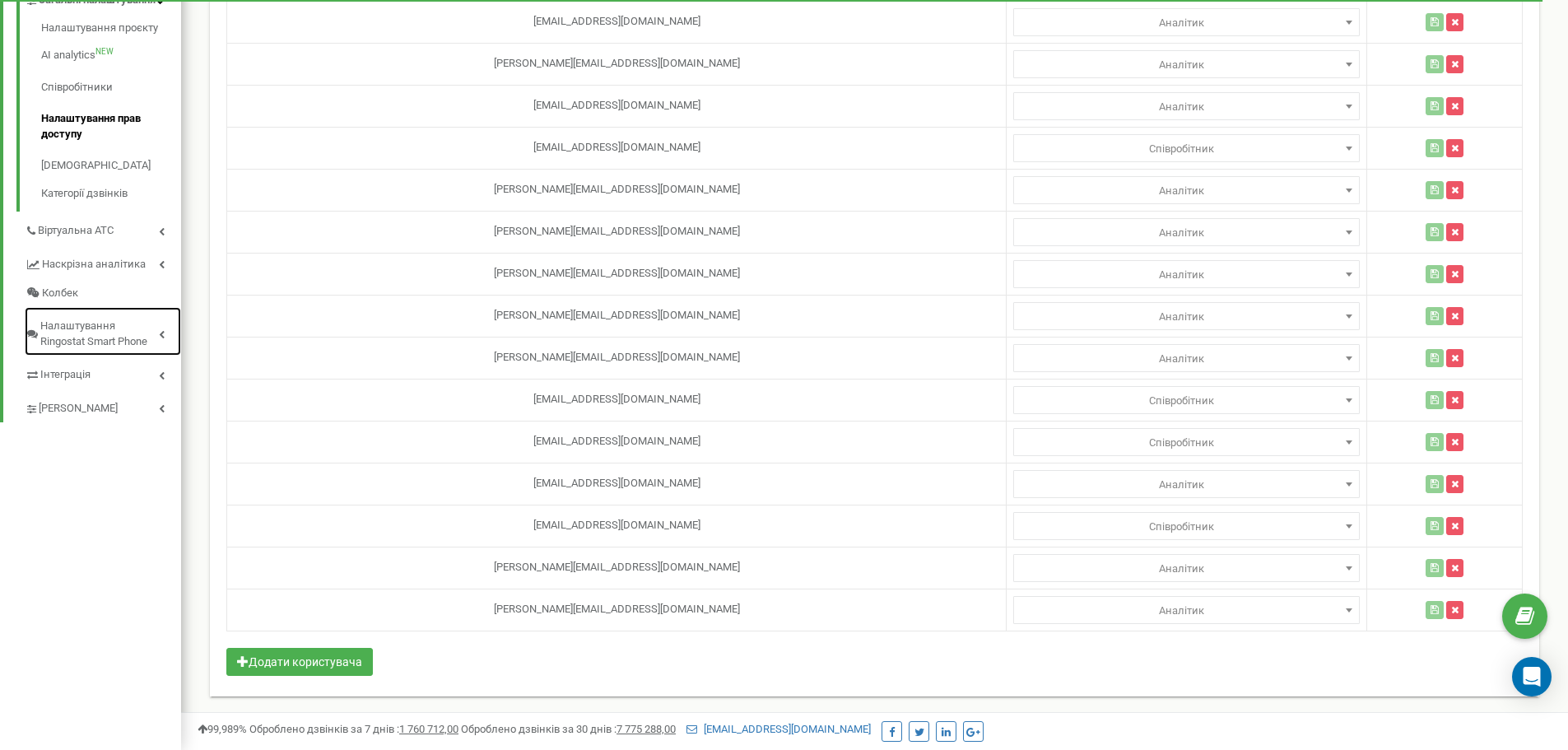
click at [76, 344] on span "Налаштування Ringostat Smart Phone" at bounding box center [99, 333] width 119 height 31
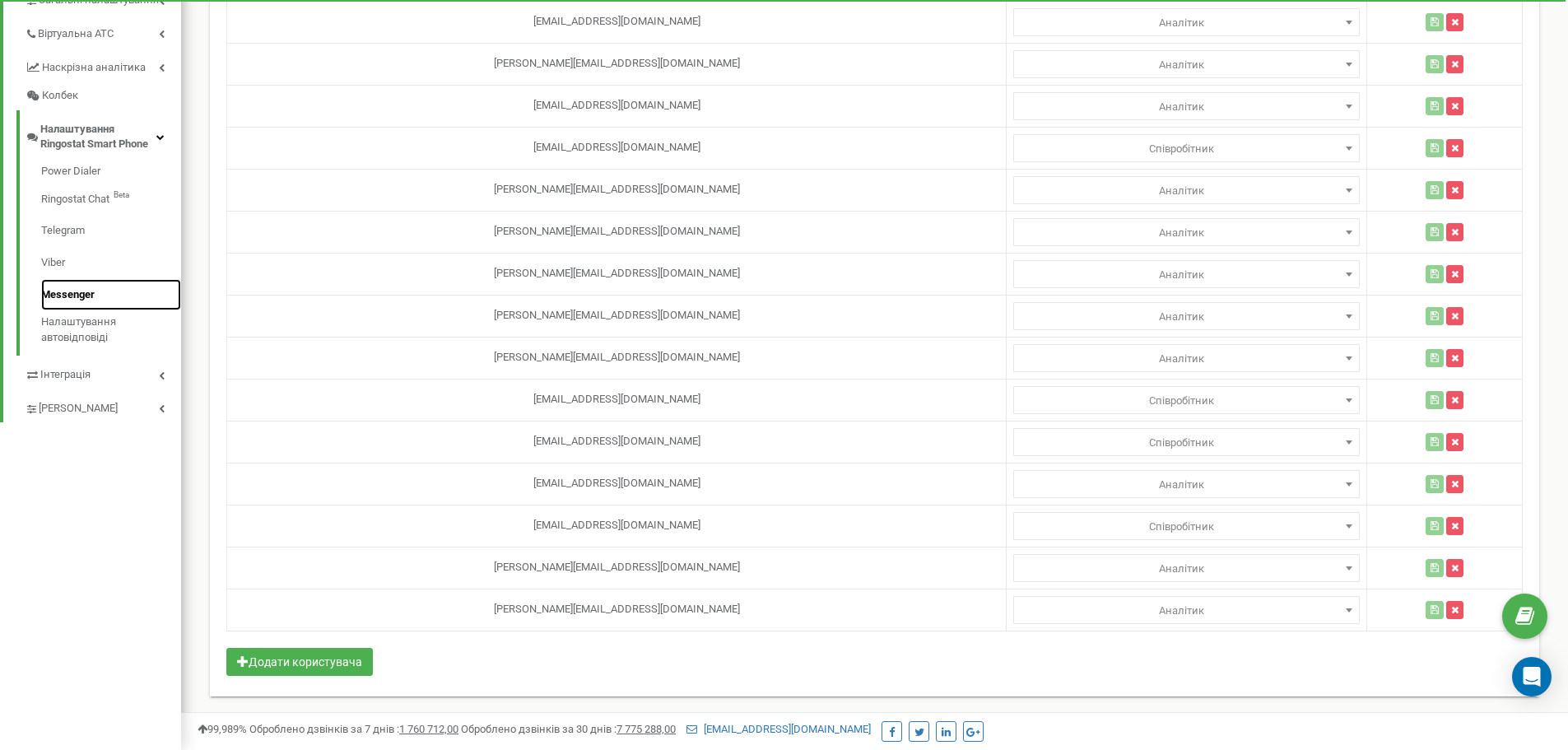
click at [68, 296] on link "Messenger" at bounding box center [111, 295] width 140 height 33
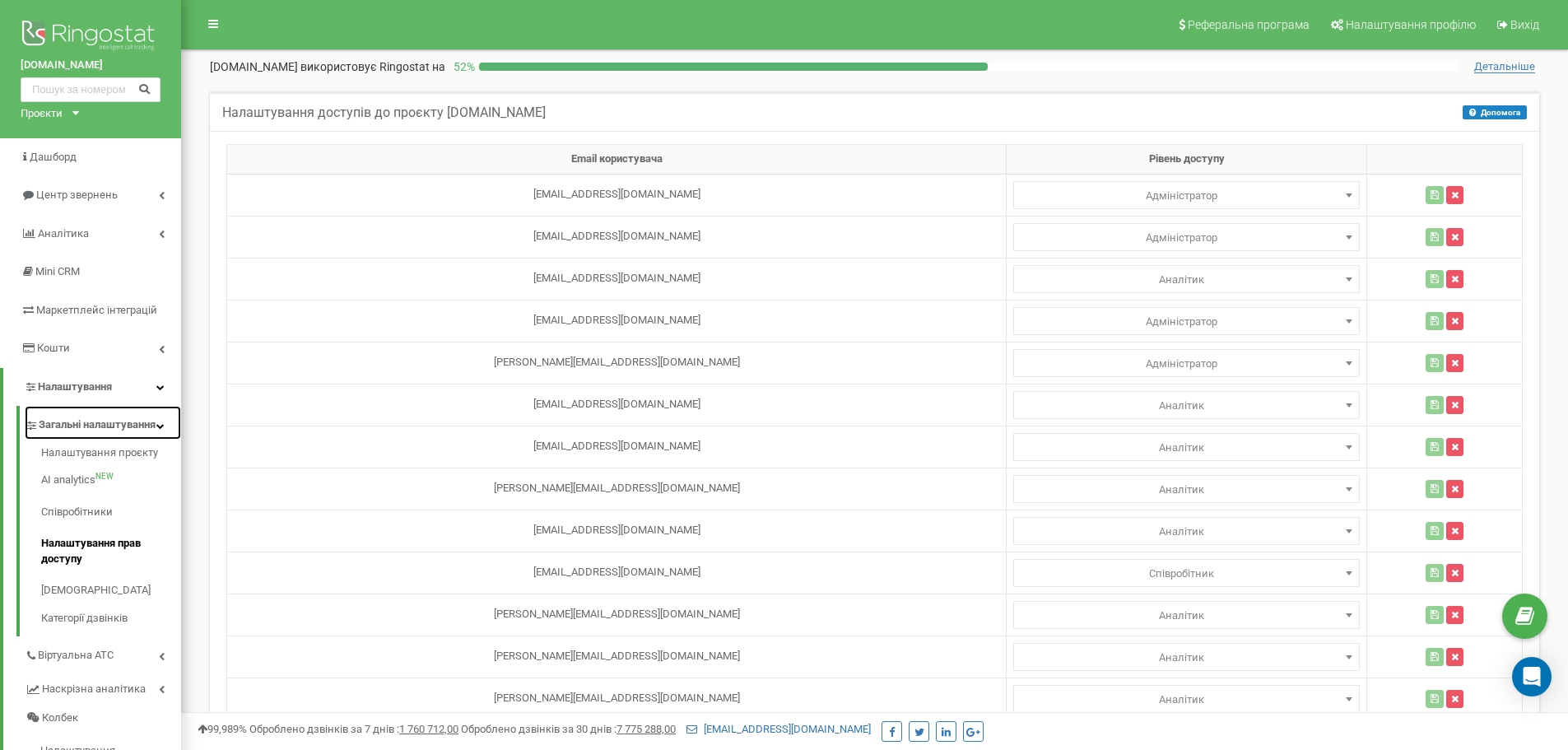
click at [160, 430] on icon at bounding box center [160, 426] width 8 height 8
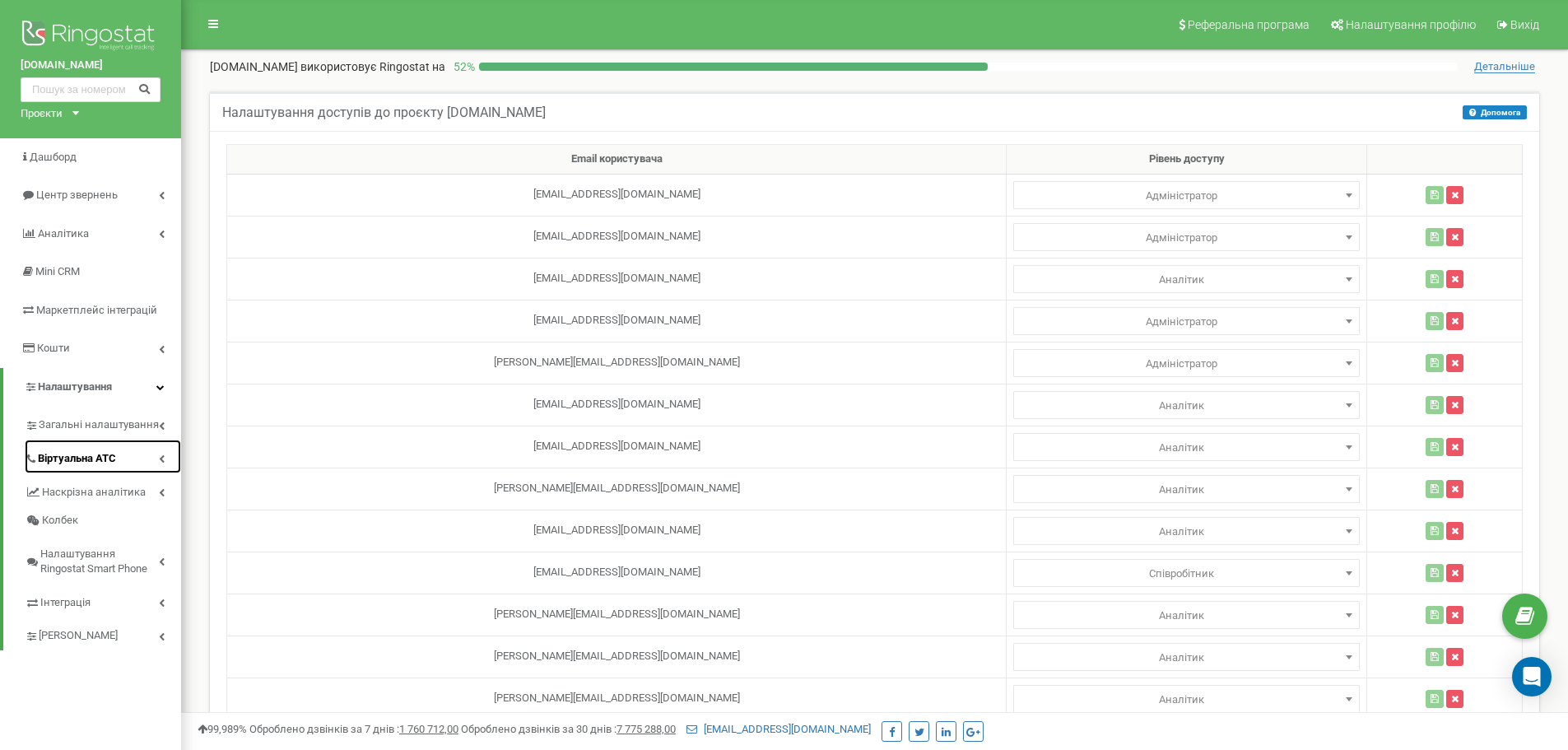
click at [99, 461] on span "Віртуальна АТС" at bounding box center [76, 459] width 78 height 16
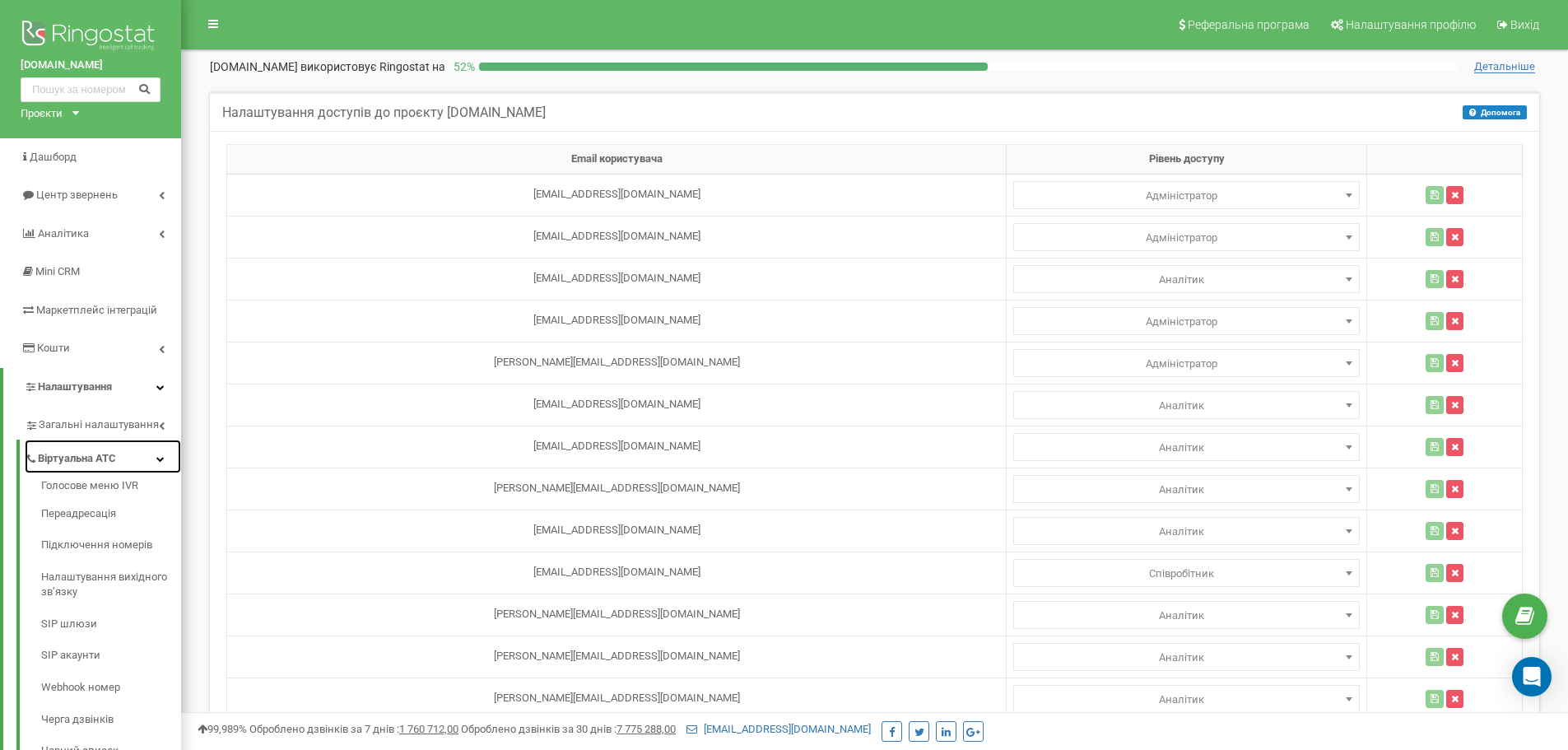
click at [107, 455] on span "Віртуальна АТС" at bounding box center [76, 459] width 78 height 16
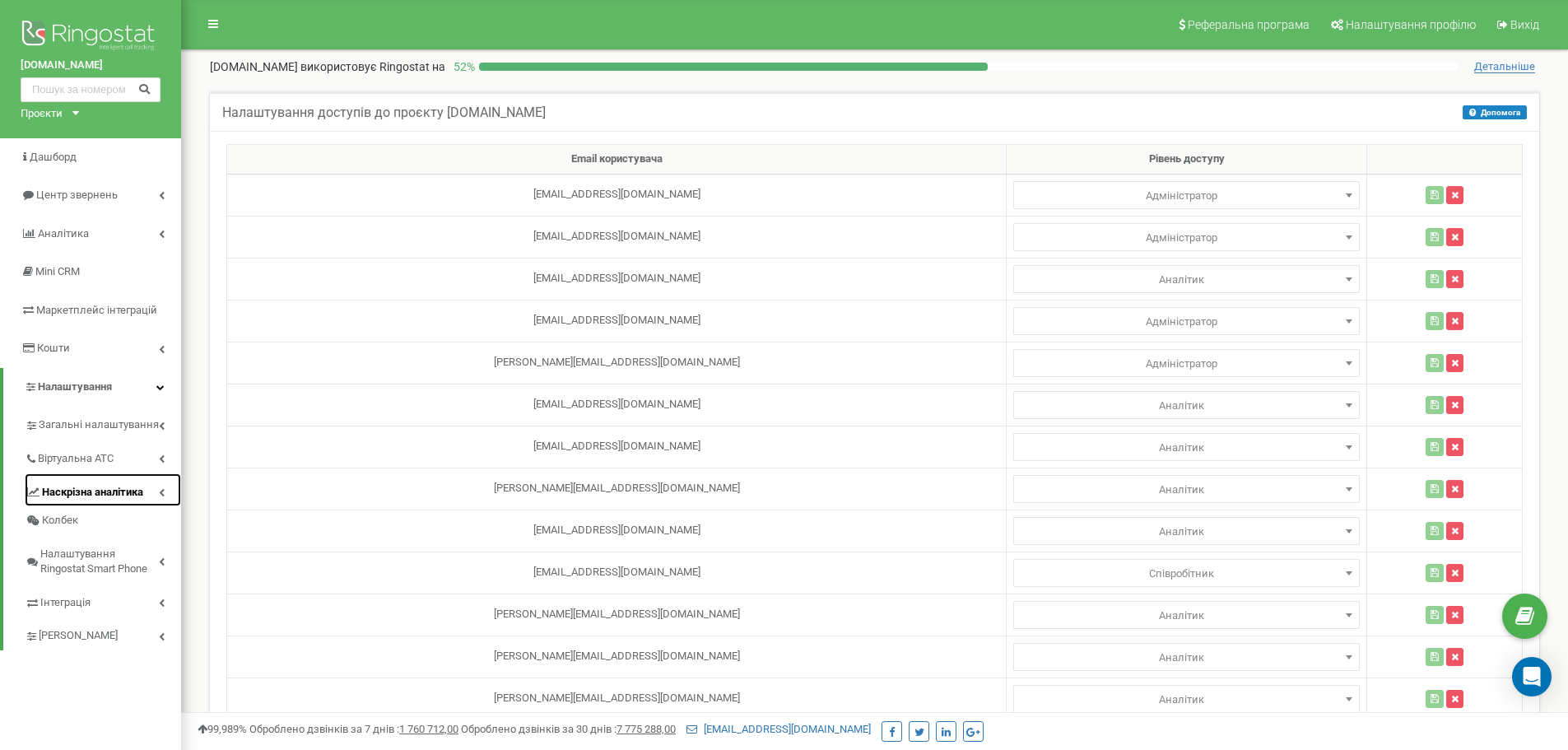
click at [126, 487] on span "Наскрізна аналітика" at bounding box center [92, 493] width 101 height 16
click at [122, 492] on span "Наскрізна аналітика" at bounding box center [92, 493] width 101 height 16
click at [71, 601] on span "Інтеграція" at bounding box center [66, 603] width 51 height 16
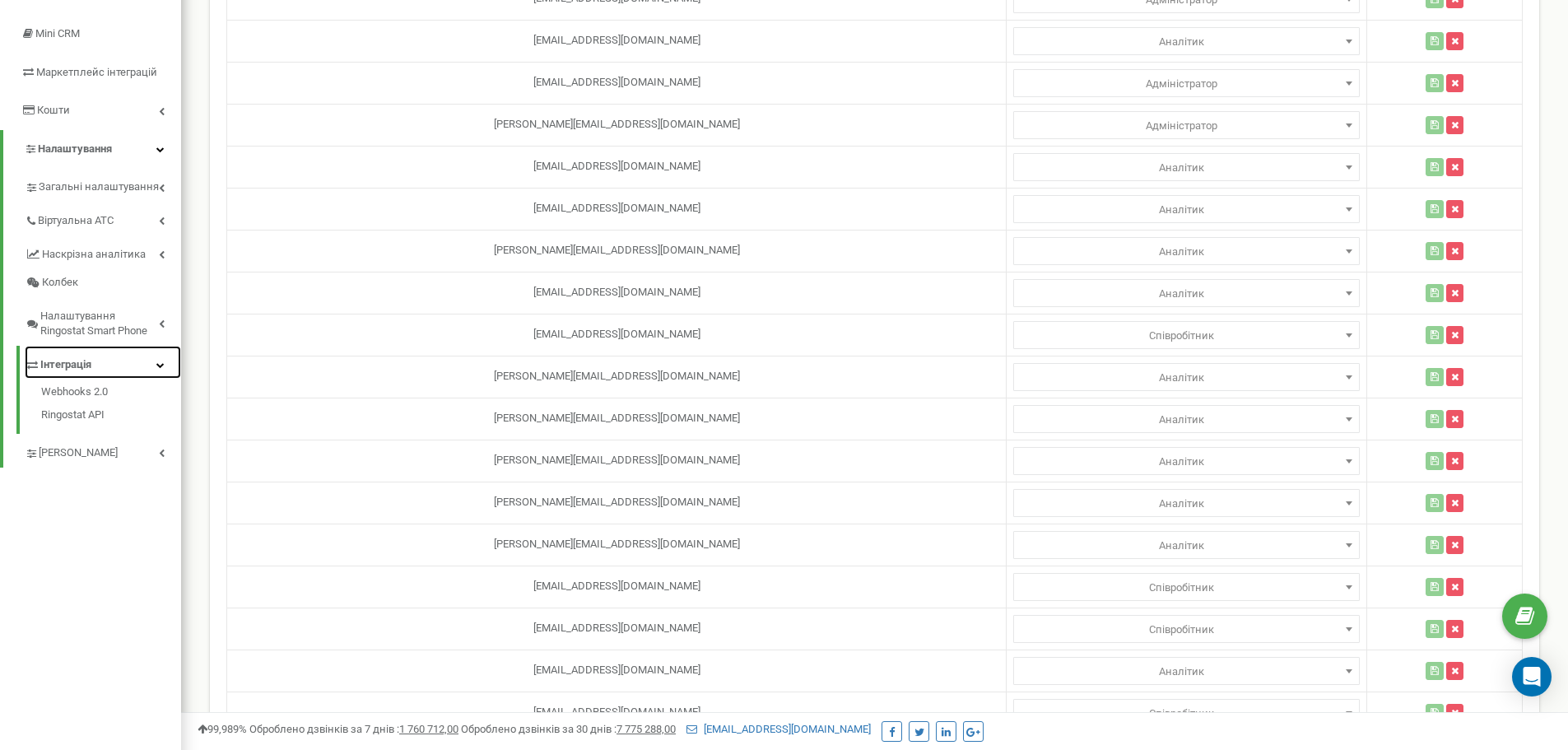
scroll to position [247, 0]
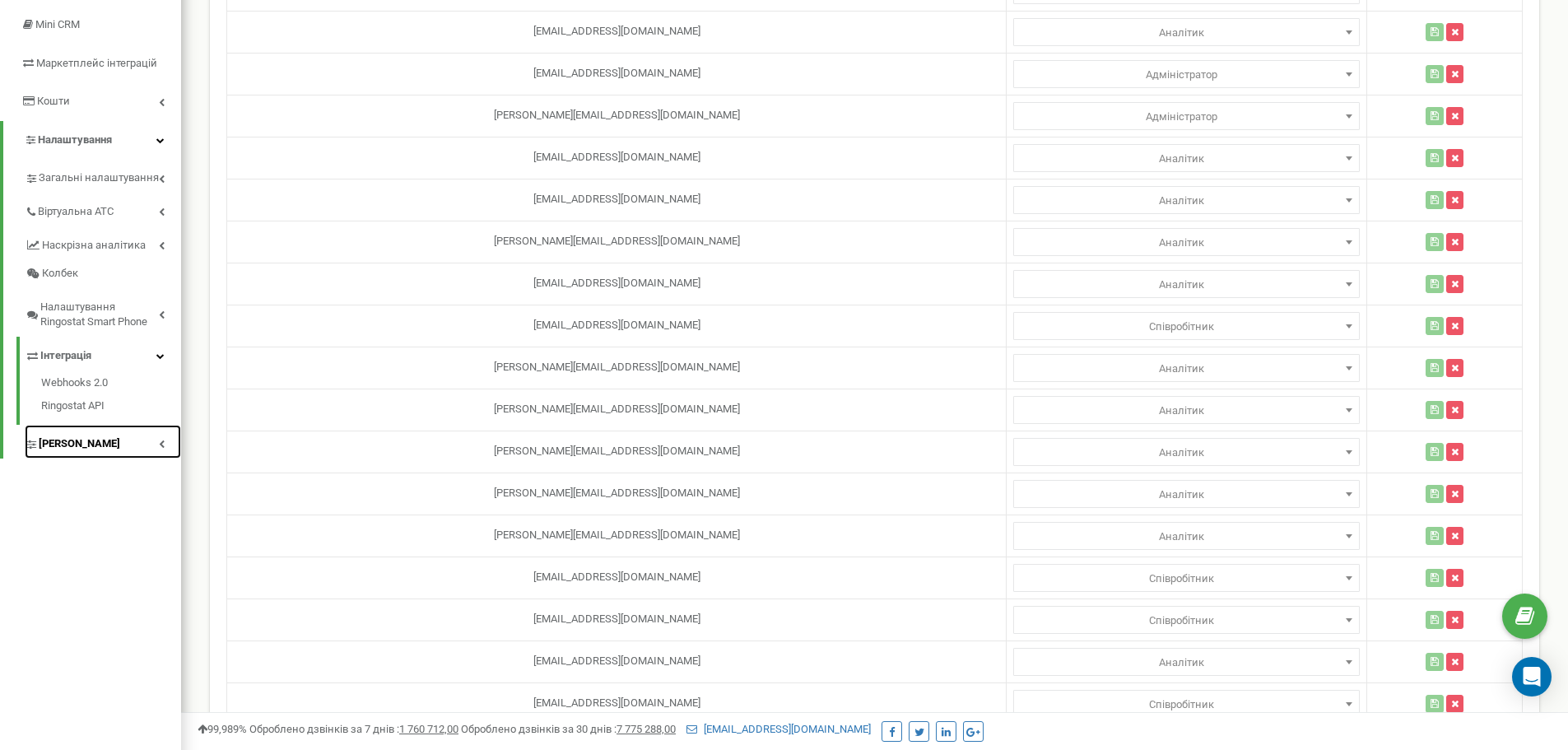
click at [105, 448] on link "[PERSON_NAME]" at bounding box center [103, 441] width 156 height 33
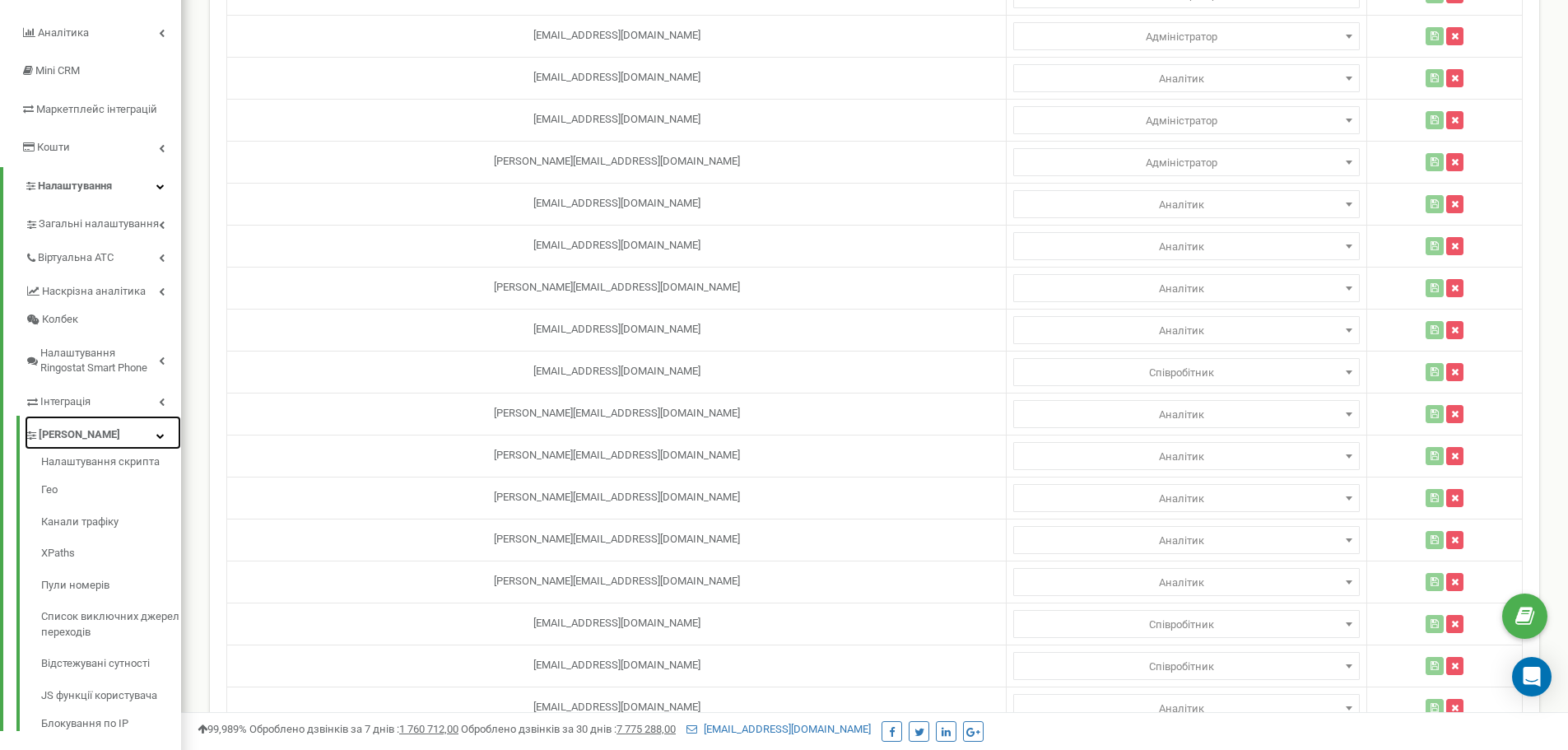
scroll to position [0, 0]
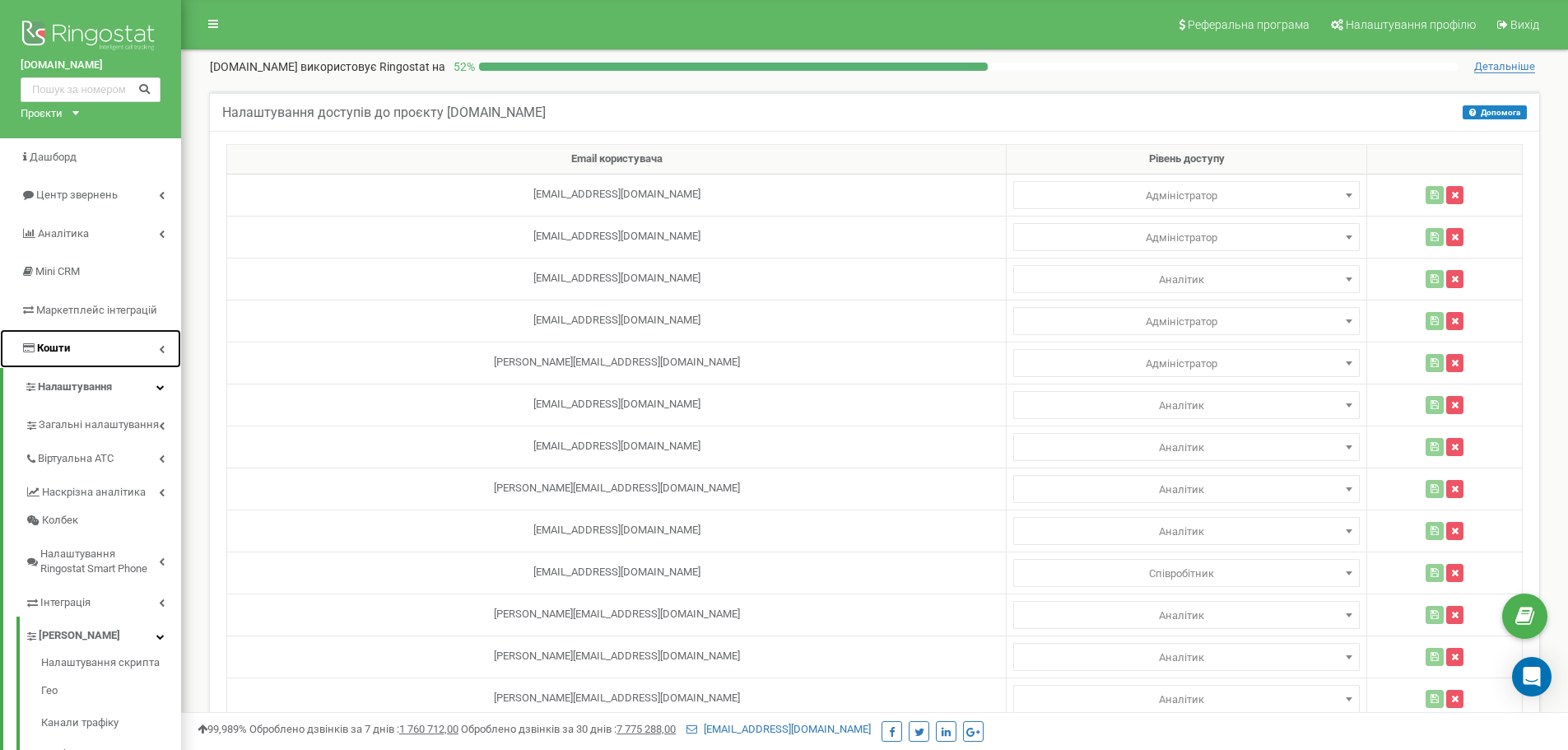
click at [93, 346] on link "Кошти" at bounding box center [91, 349] width 181 height 39
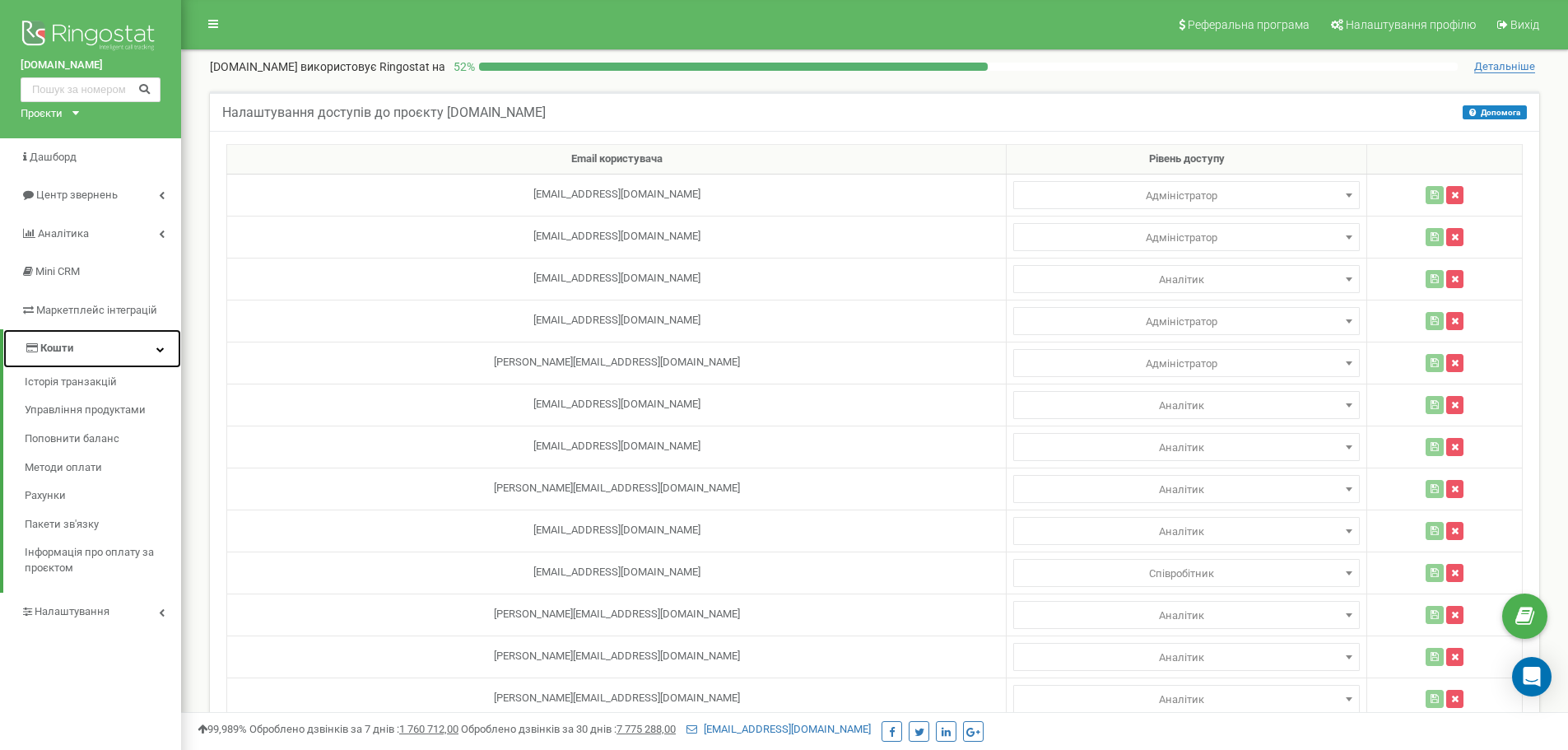
click at [163, 350] on icon at bounding box center [160, 348] width 8 height 8
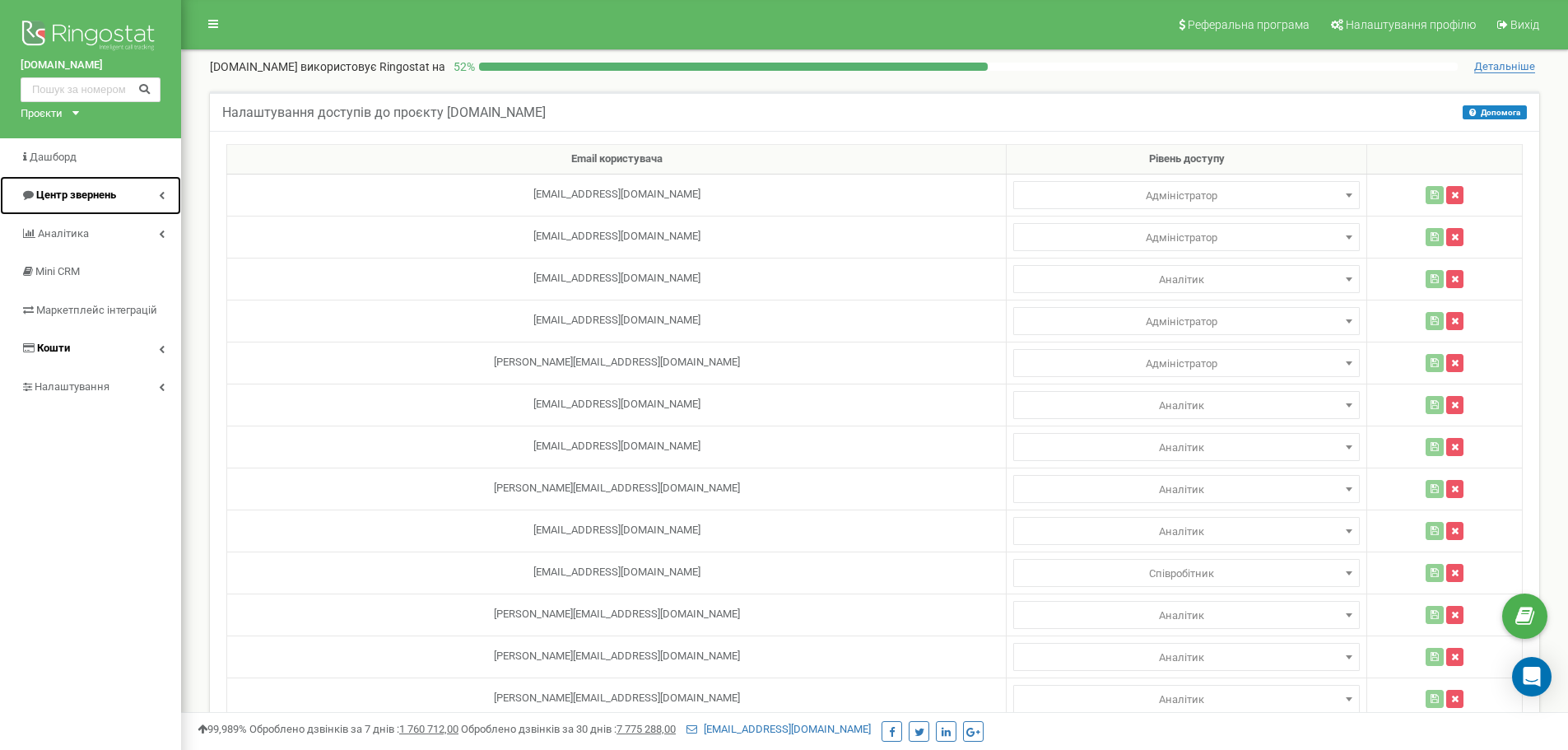
click at [159, 194] on icon at bounding box center [162, 194] width 6 height 8
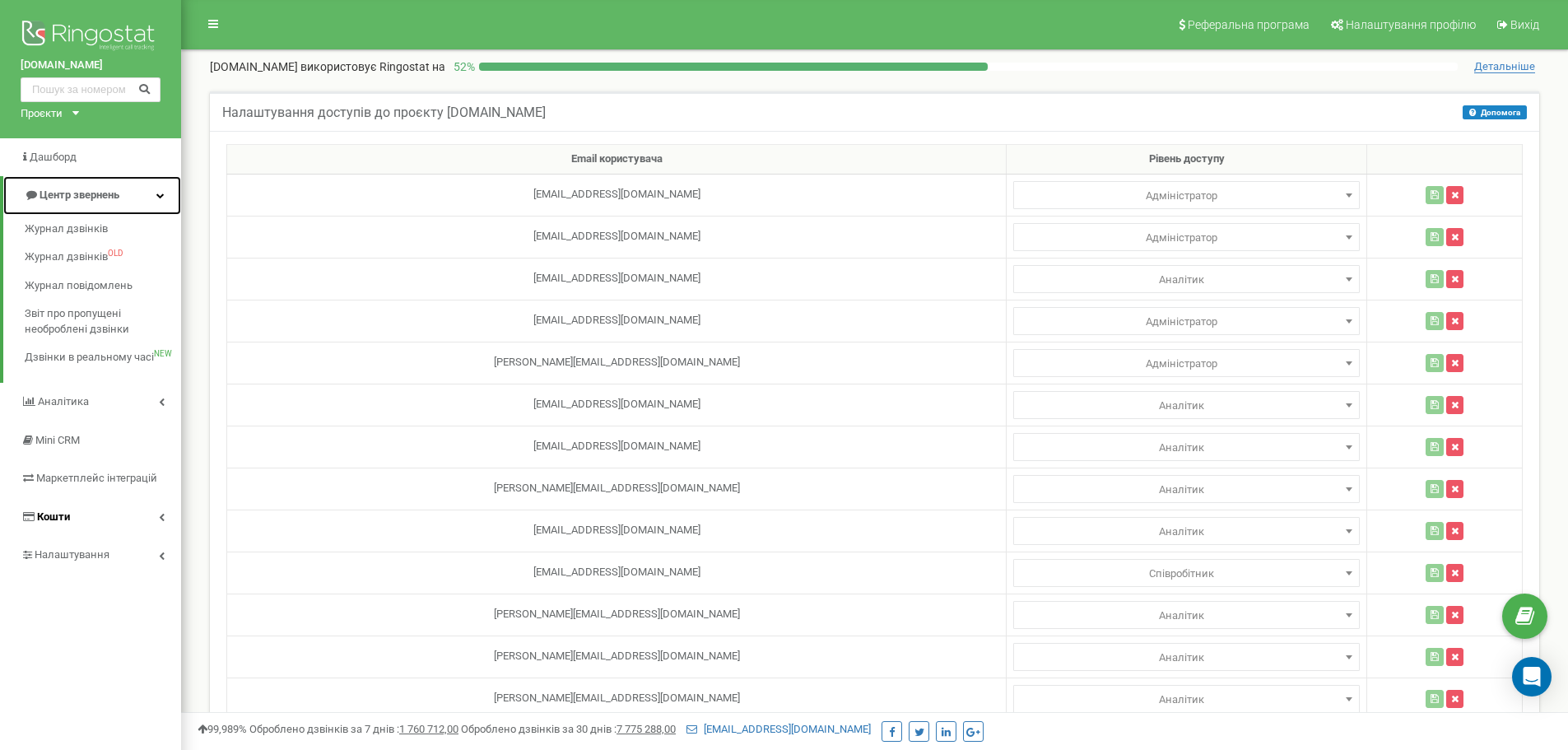
click at [162, 192] on icon at bounding box center [160, 194] width 8 height 8
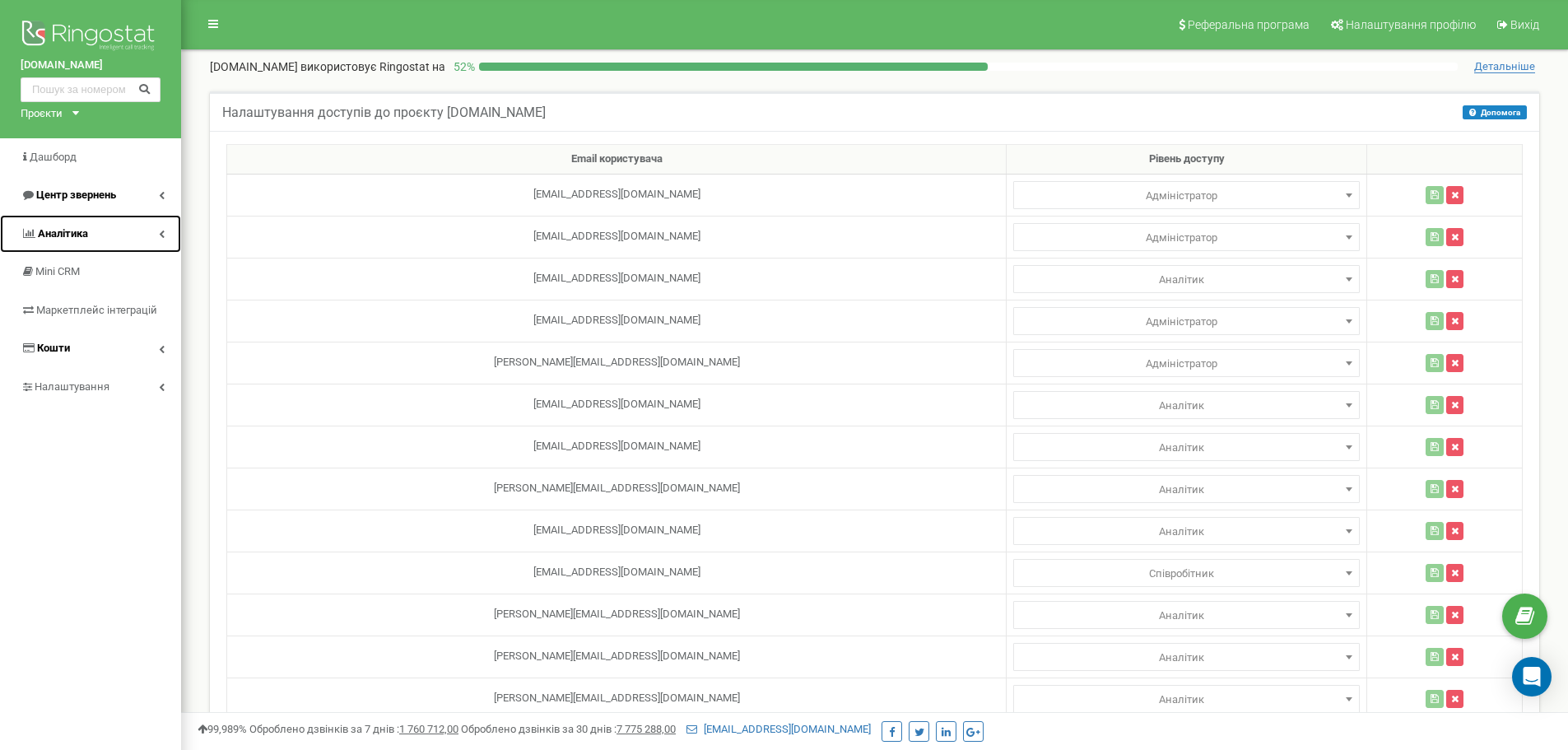
click at [159, 232] on icon at bounding box center [162, 233] width 6 height 8
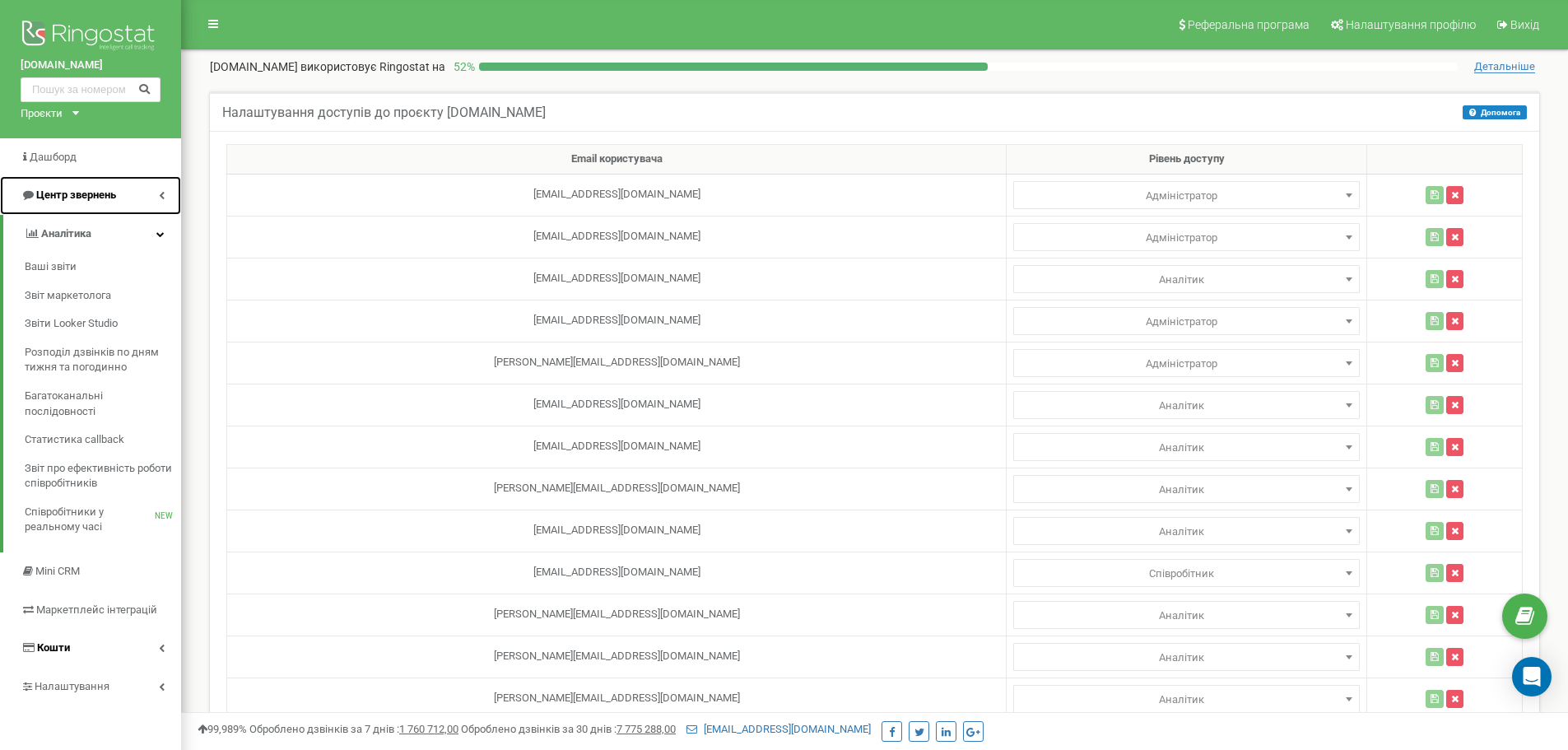
click at [161, 193] on icon at bounding box center [162, 194] width 6 height 8
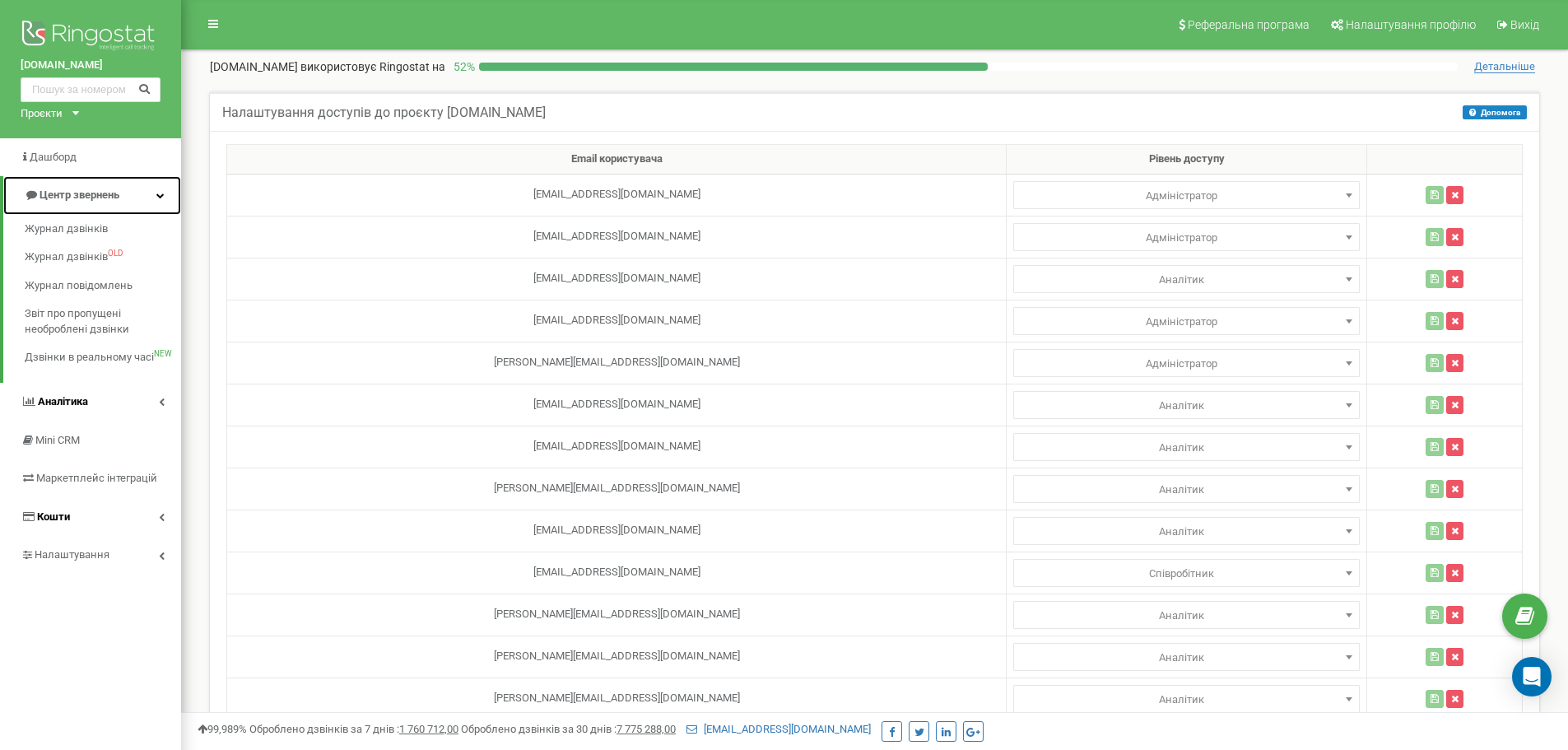
click at [163, 194] on icon at bounding box center [160, 194] width 8 height 8
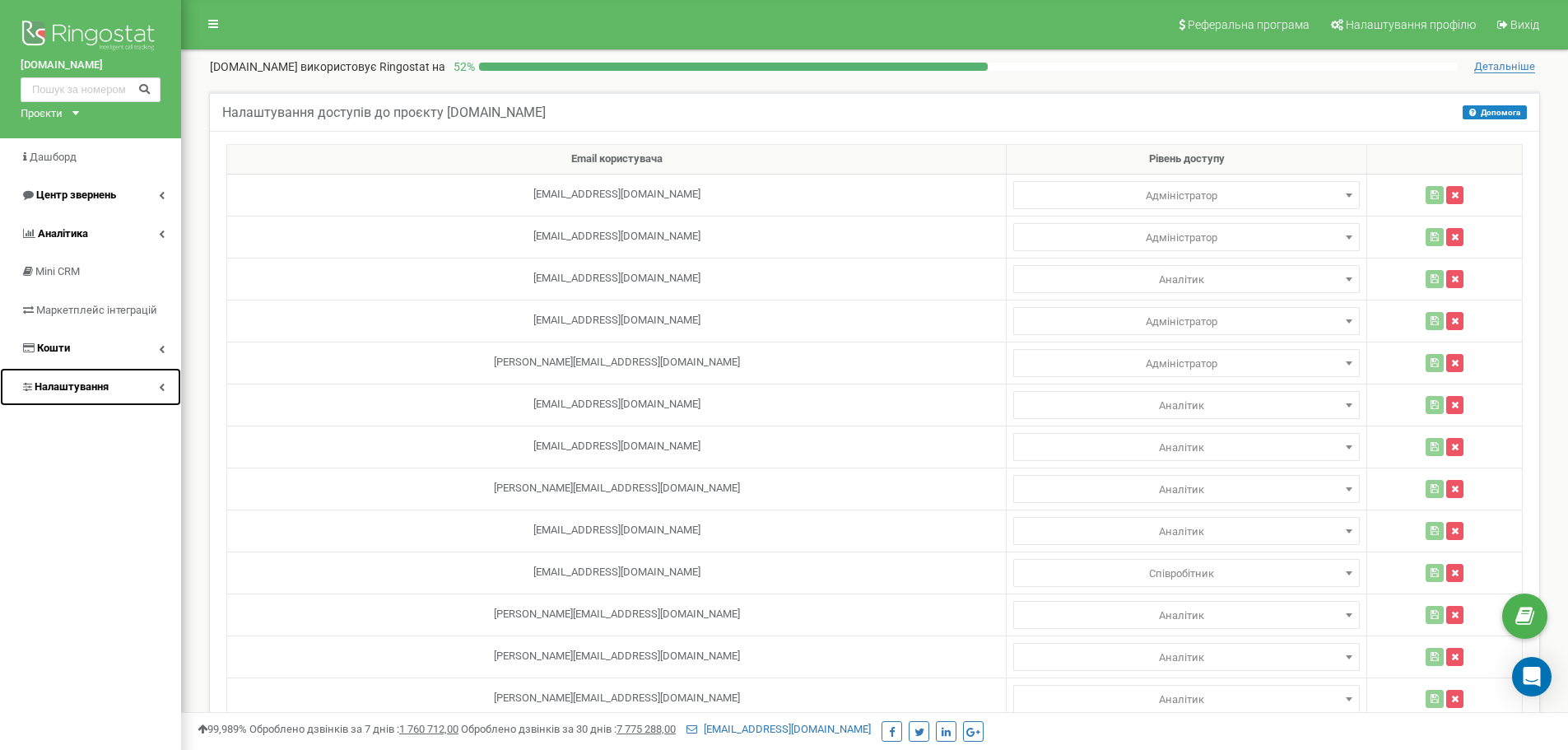
click at [138, 391] on link "Налаштування" at bounding box center [91, 388] width 181 height 39
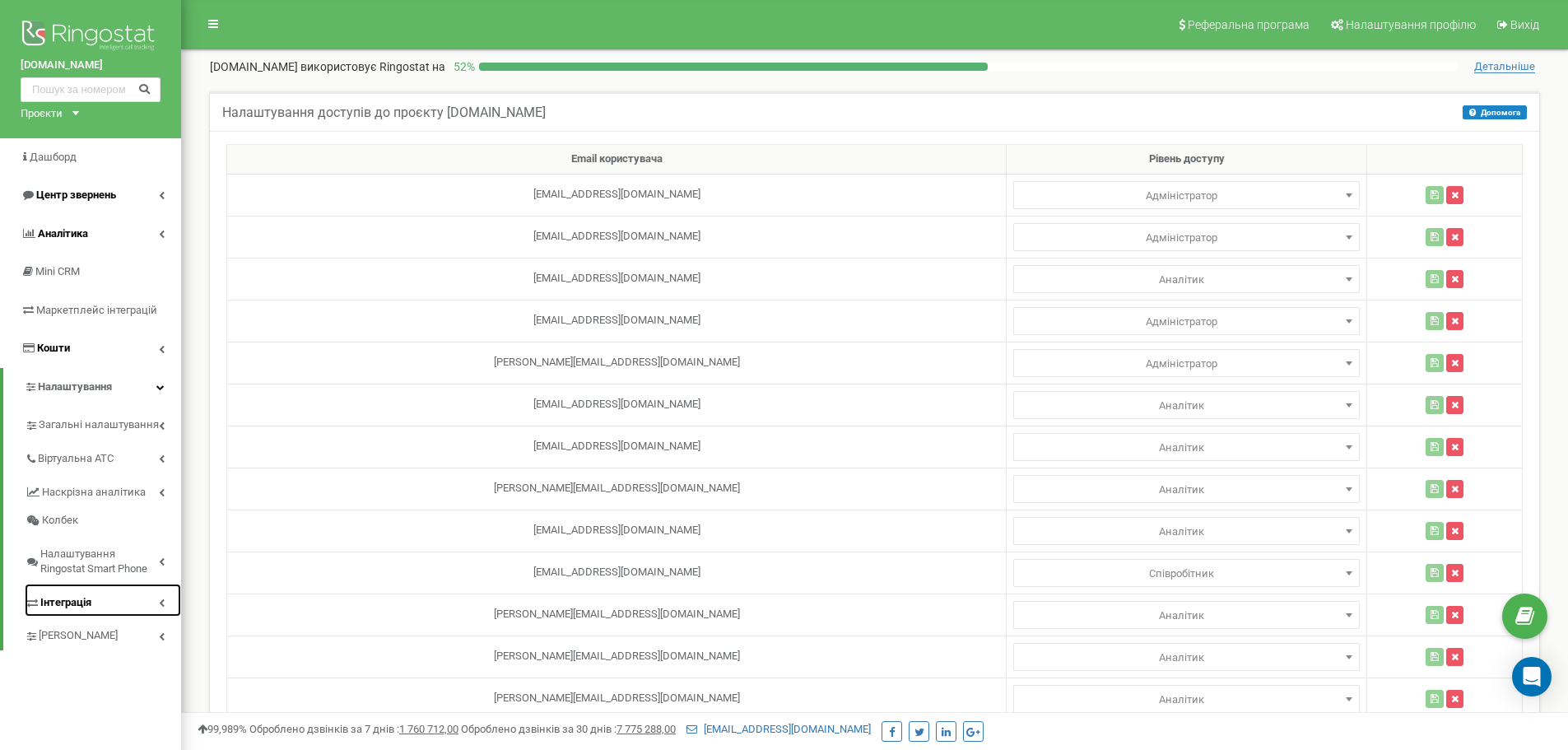
click at [97, 598] on link "Інтеграція" at bounding box center [103, 601] width 156 height 33
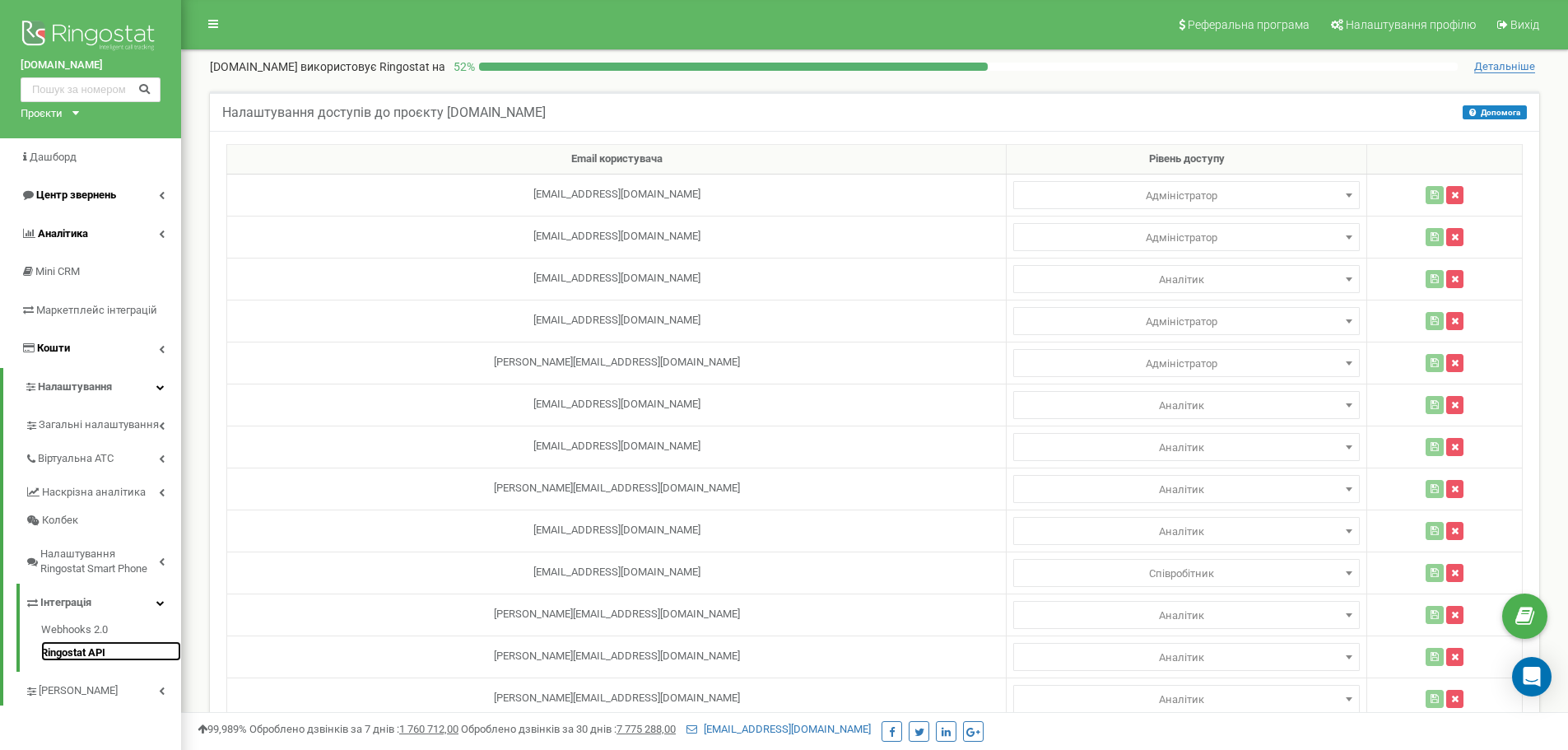
click at [106, 655] on link "Ringostat API" at bounding box center [111, 652] width 140 height 19
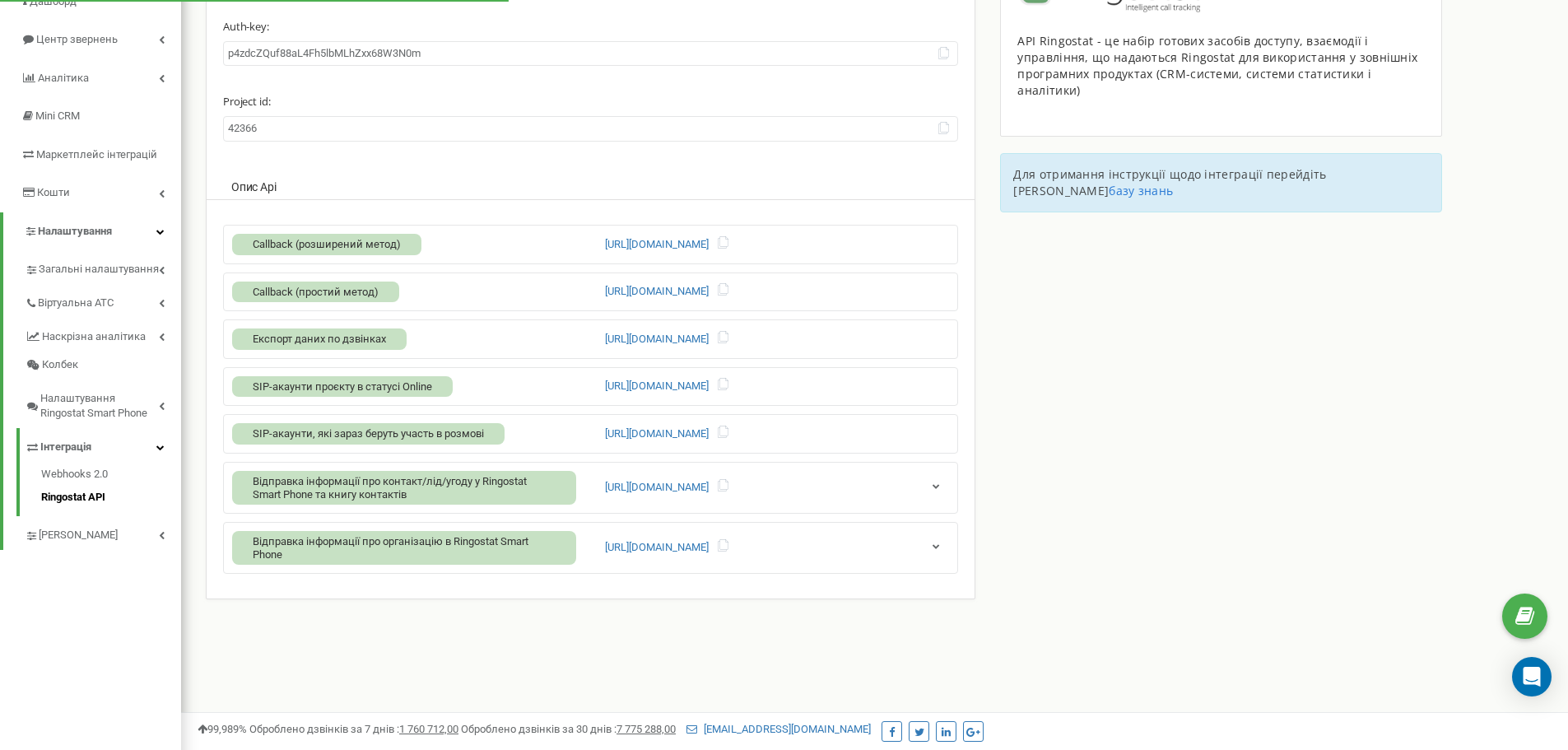
scroll to position [238, 0]
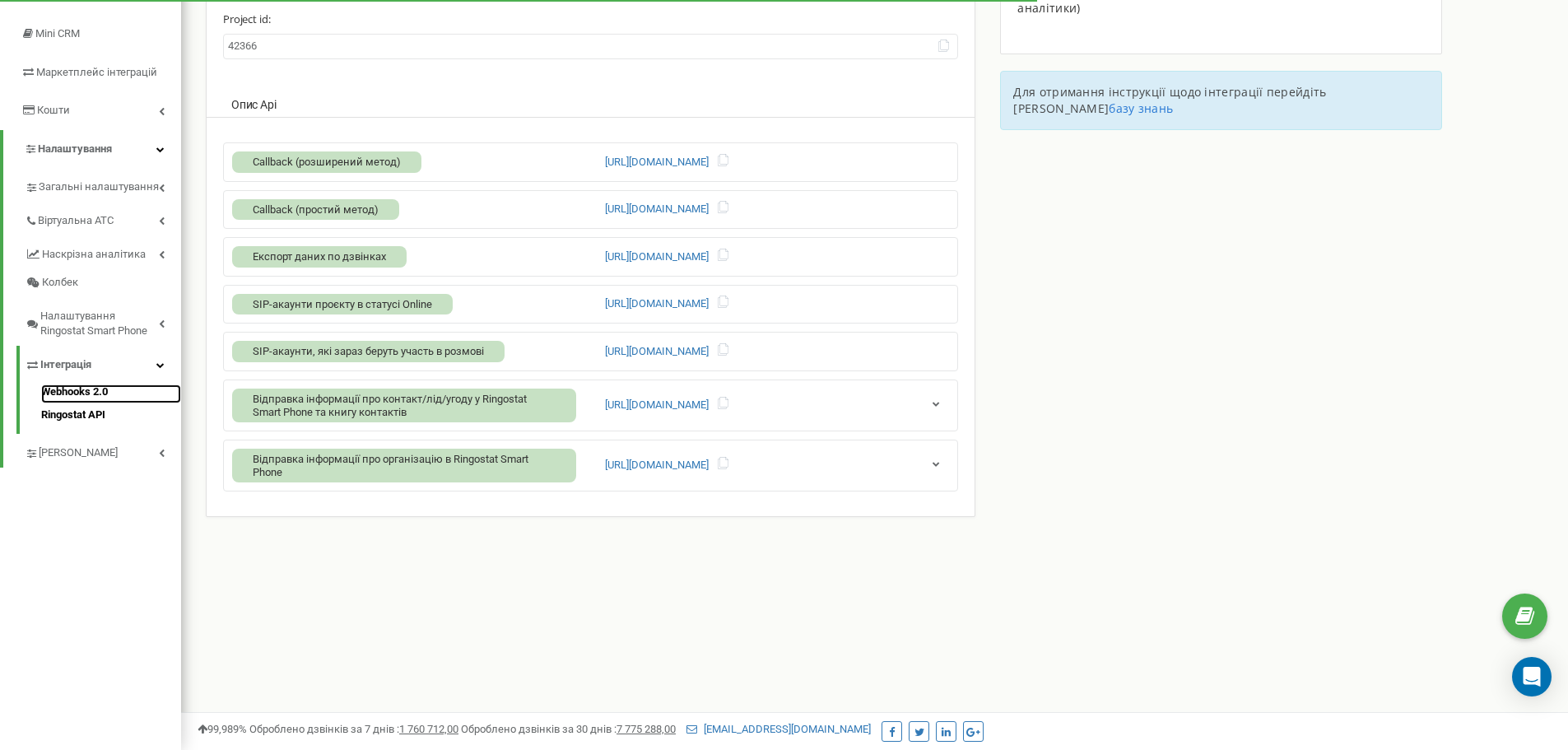
click at [96, 390] on link "Webhooks 2.0" at bounding box center [111, 394] width 140 height 19
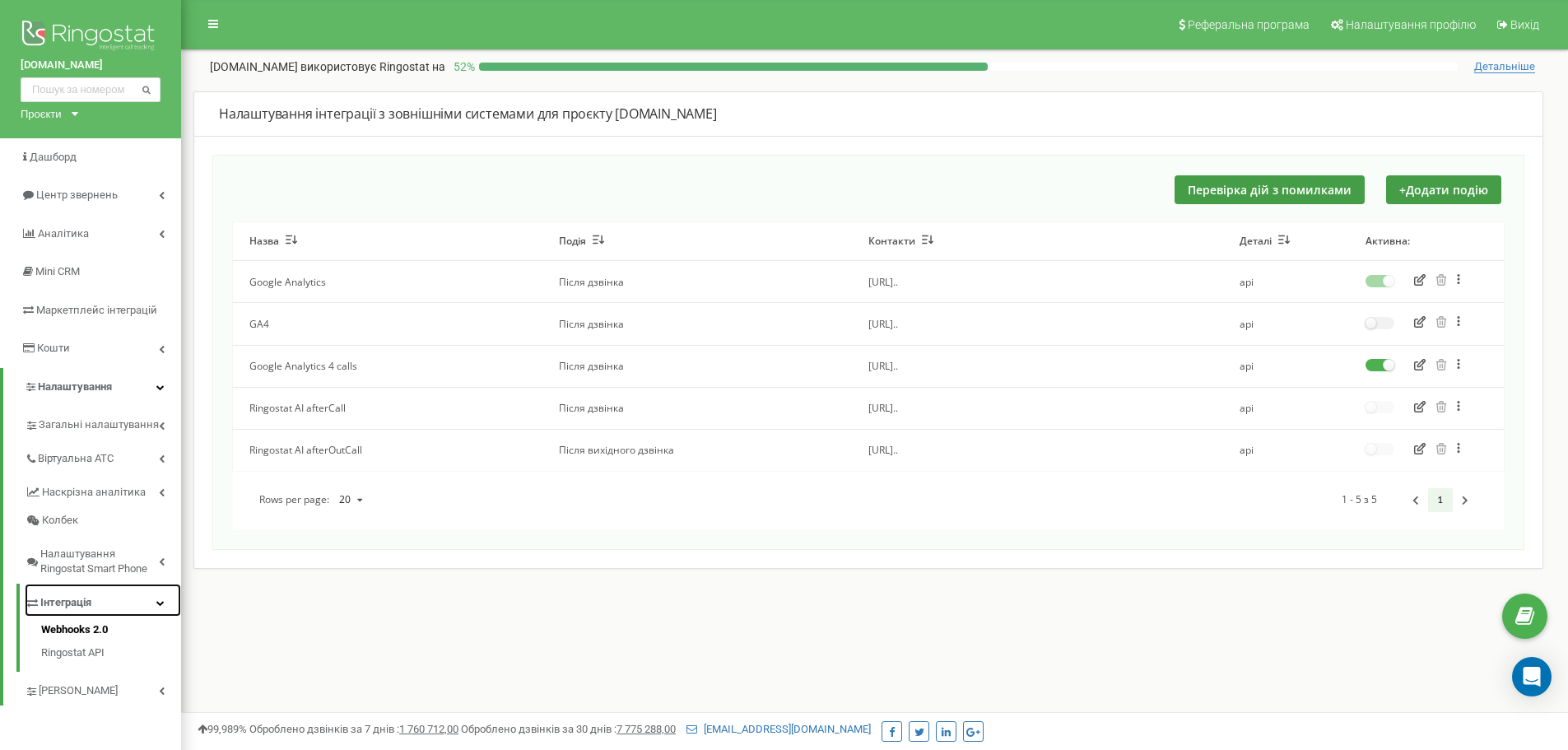
click at [50, 603] on span "Інтеграція" at bounding box center [66, 603] width 51 height 16
click at [98, 634] on span "[PERSON_NAME]" at bounding box center [79, 637] width 82 height 16
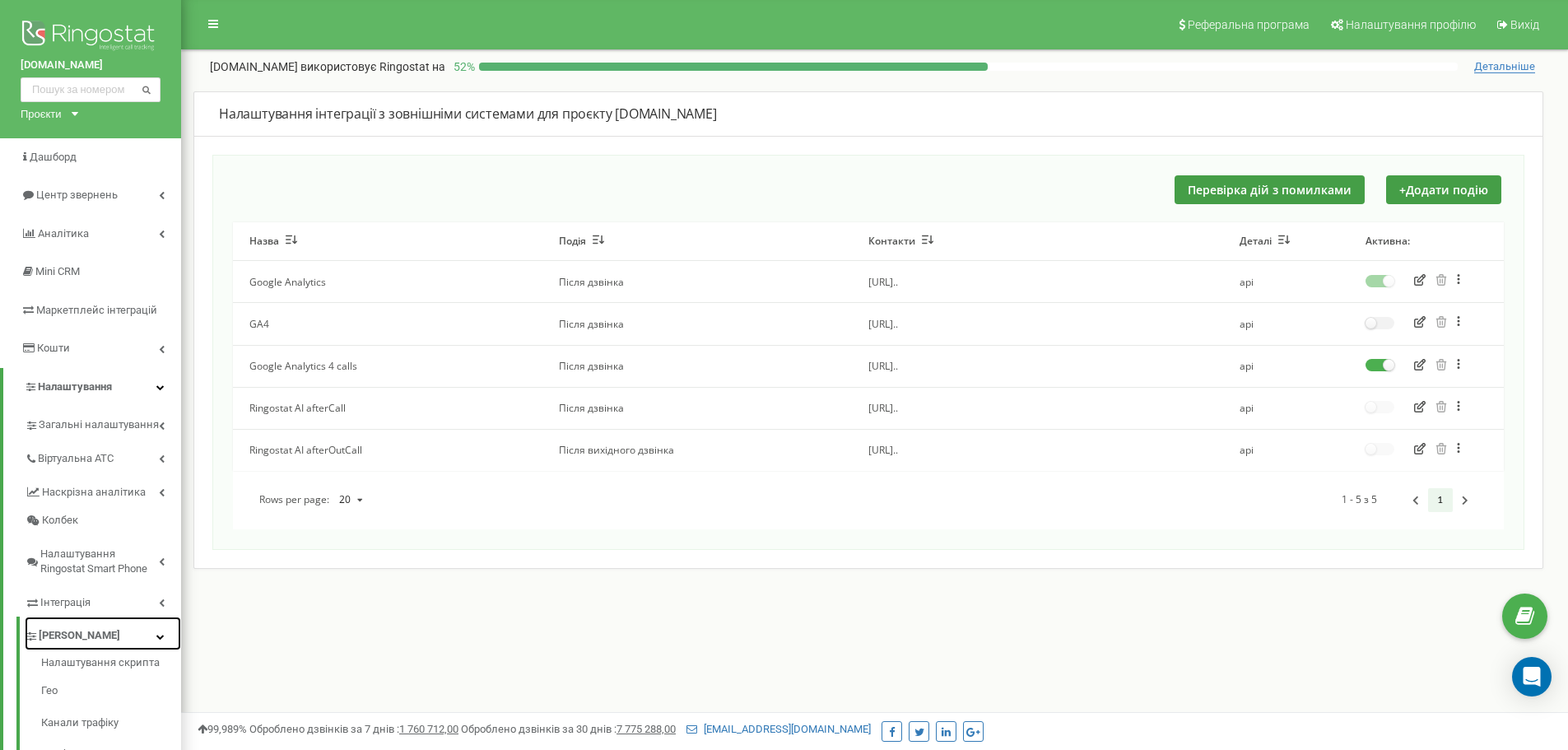
click at [103, 627] on link "[PERSON_NAME]" at bounding box center [103, 633] width 156 height 33
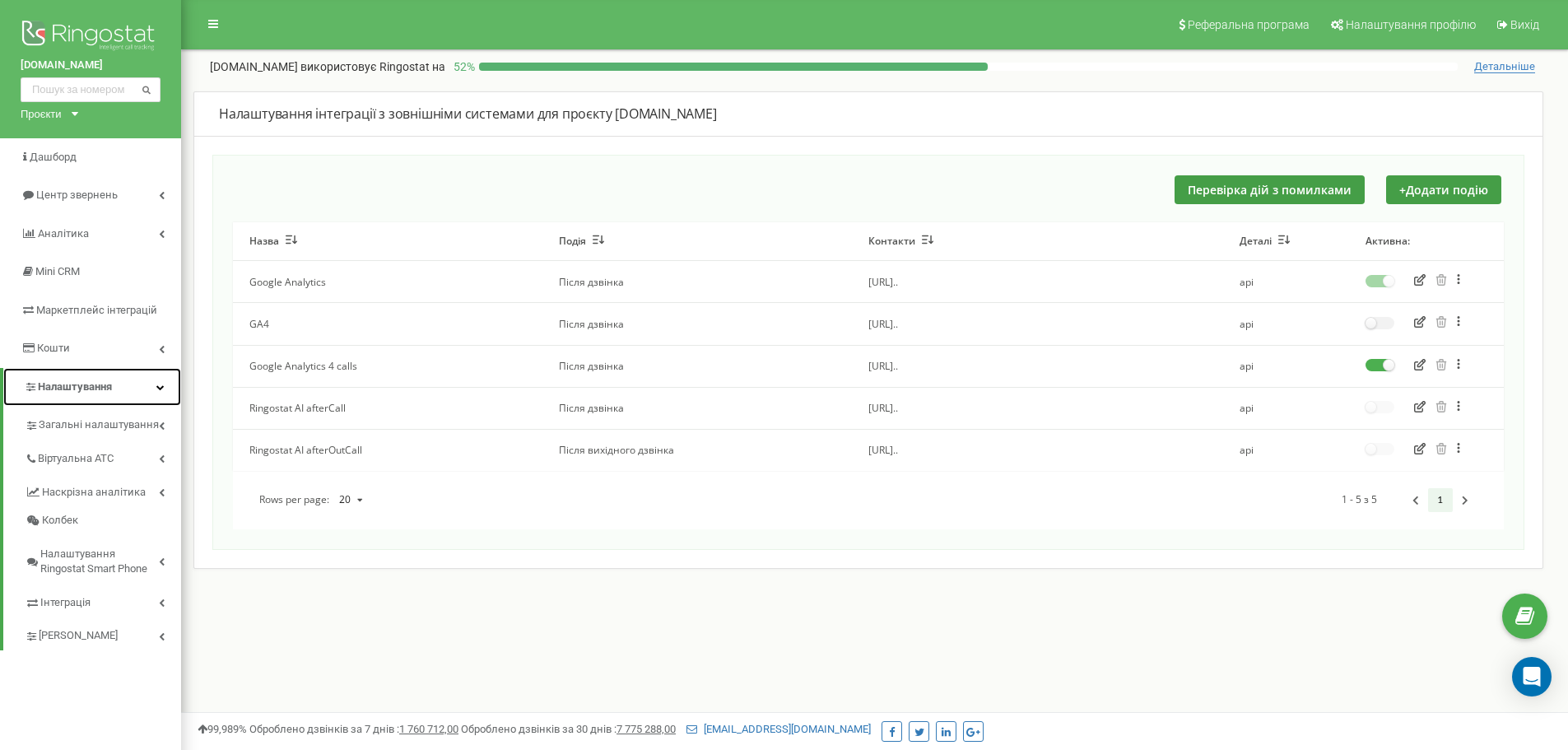
click at [148, 388] on link "Налаштування" at bounding box center [92, 388] width 178 height 39
